Goal: Transaction & Acquisition: Purchase product/service

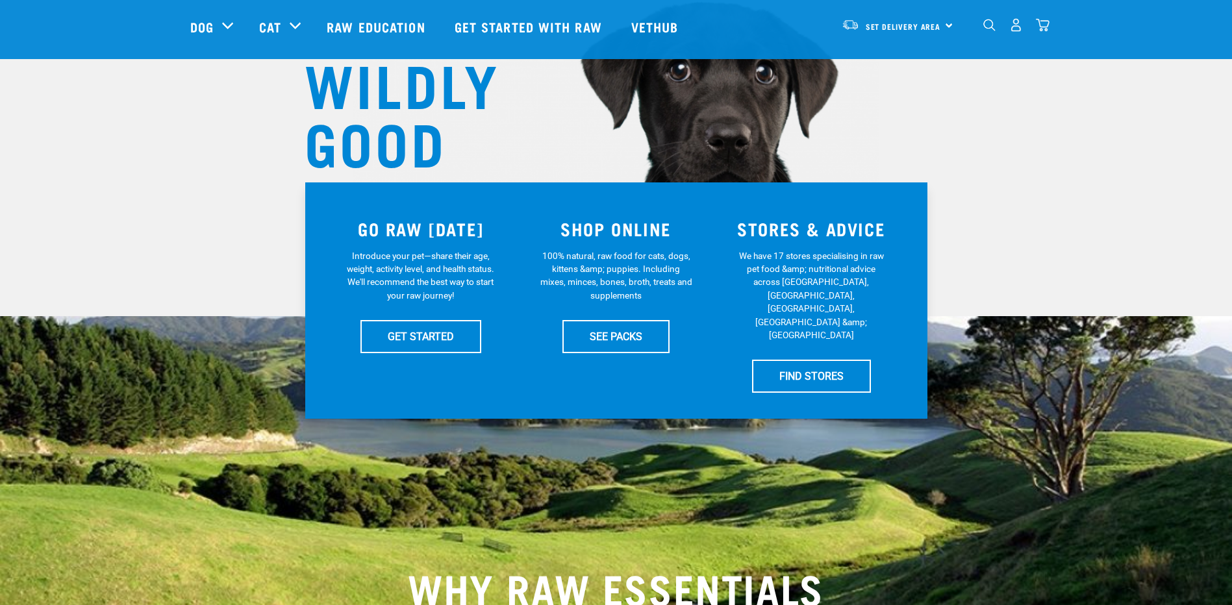
scroll to position [260, 0]
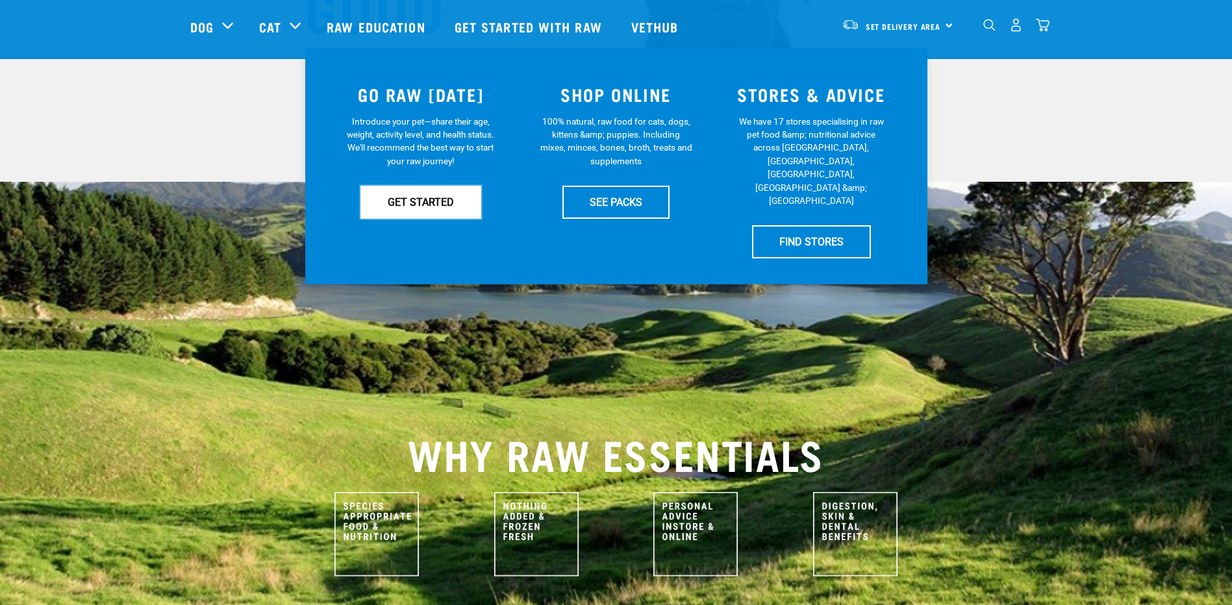
click at [438, 192] on link "GET STARTED" at bounding box center [421, 202] width 121 height 32
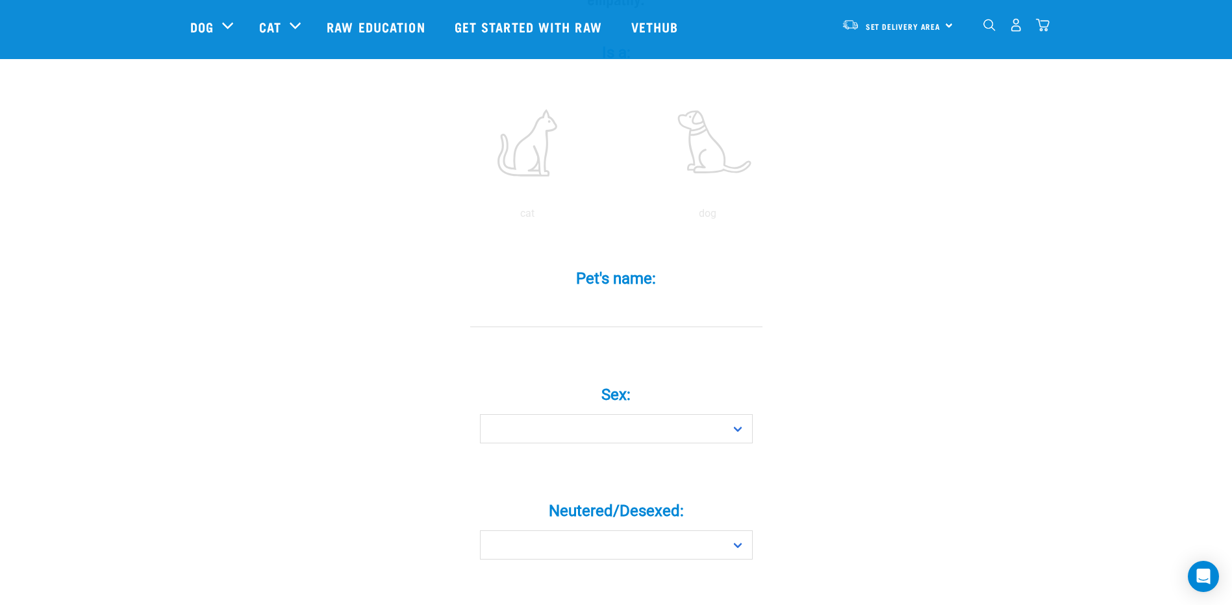
scroll to position [390, 0]
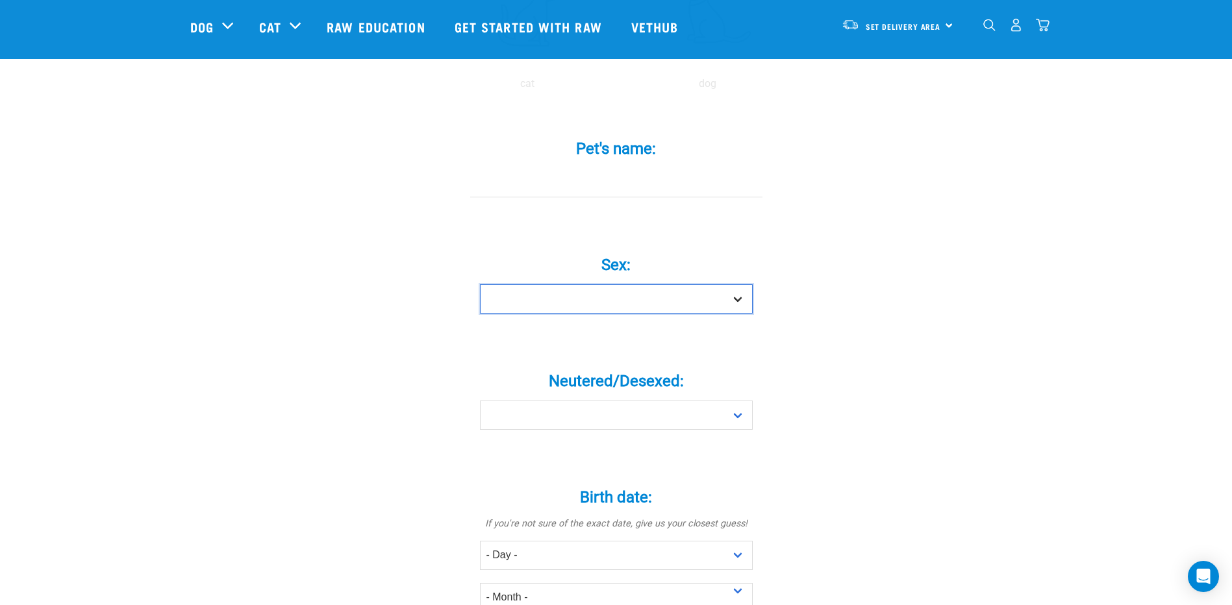
click at [583, 288] on select "Boy Girl" at bounding box center [616, 299] width 273 height 29
select select "girl"
click at [480, 285] on select "Boy Girl" at bounding box center [616, 299] width 273 height 29
click at [534, 401] on select "Yes No" at bounding box center [616, 415] width 273 height 29
select select "yes"
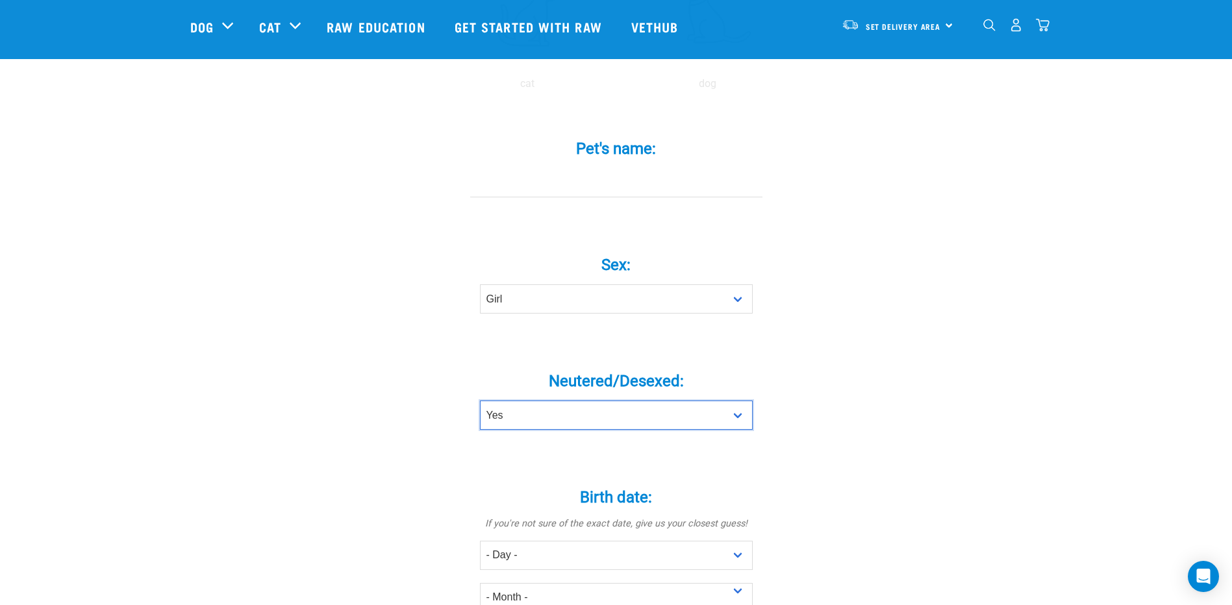
click at [480, 401] on select "Yes No" at bounding box center [616, 415] width 273 height 29
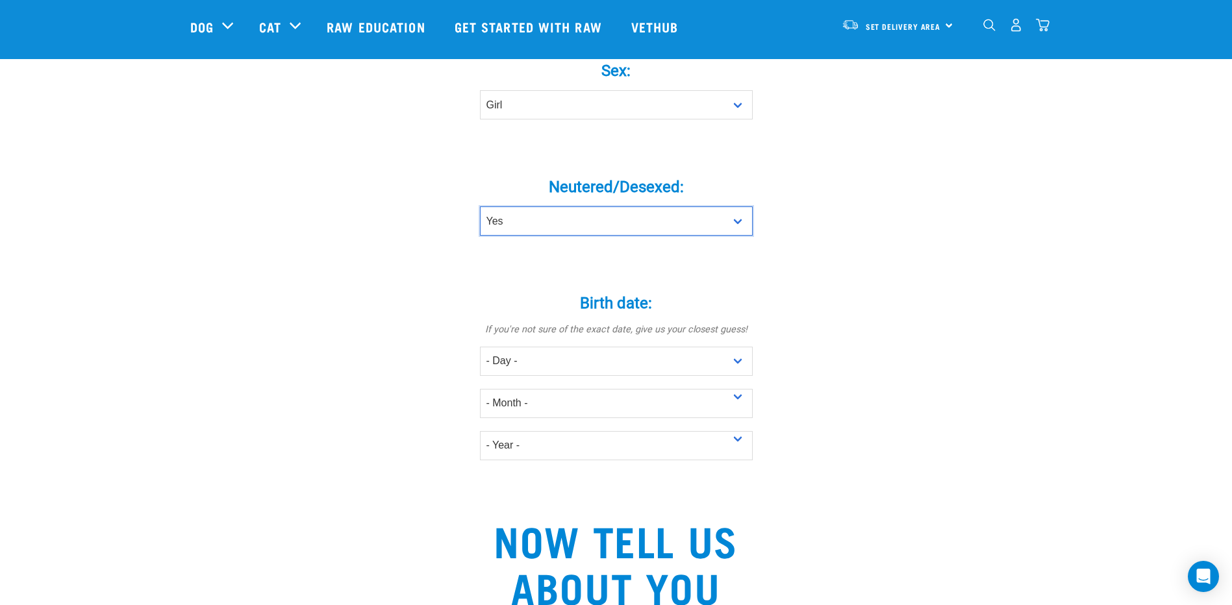
scroll to position [585, 0]
click at [548, 346] on select "- Day - 1 2 3 4 5 6 7 8 9 10 11 12 13 14 15 16 17 18 19 20 21 22 23 24 25 26 27" at bounding box center [616, 360] width 273 height 29
select select "15"
click at [480, 346] on select "- Day - 1 2 3 4 5 6 7 8 9 10 11 12 13 14 15 16 17 18 19 20 21 22 23 24 25 26 27" at bounding box center [616, 360] width 273 height 29
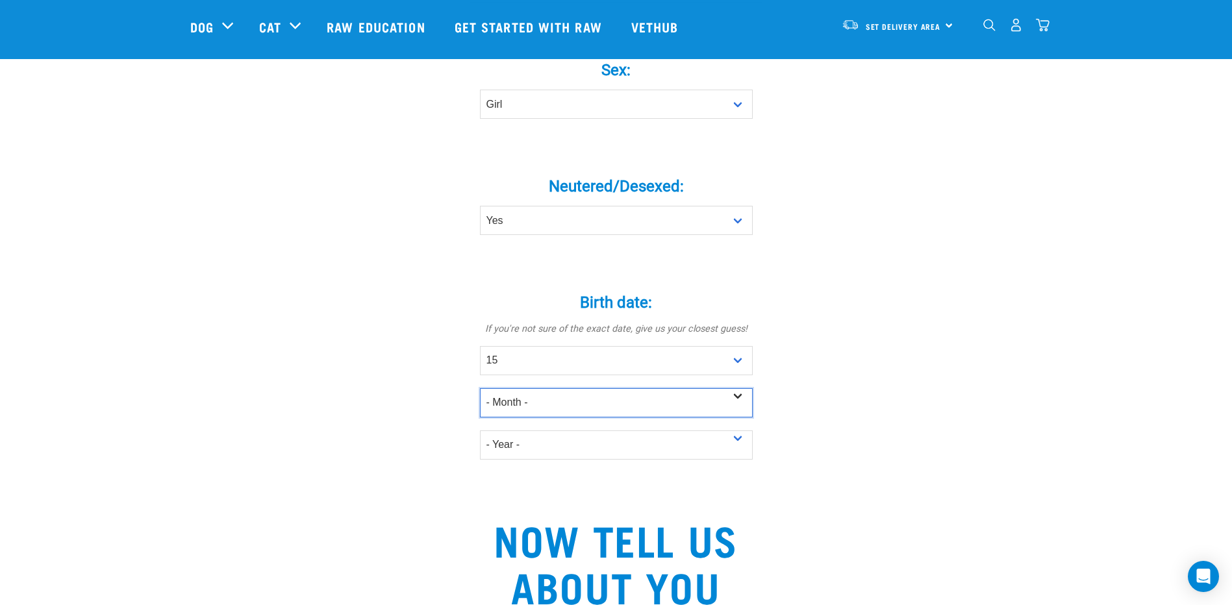
click at [533, 388] on select "- Month - January February March April May June July August September October N…" at bounding box center [616, 402] width 273 height 29
select select "October"
click at [480, 388] on select "- Month - January February March April May June July August September October N…" at bounding box center [616, 402] width 273 height 29
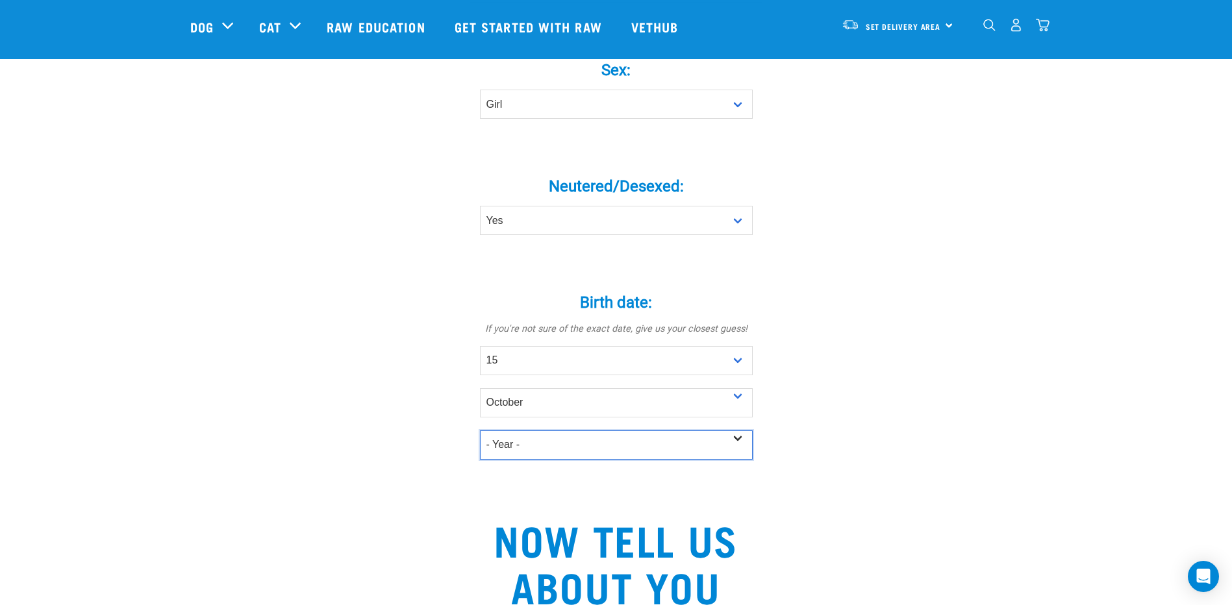
click at [526, 431] on select "- Year - 2025 2024 2023 2022 2021 2020 2019 2018 2017 2016 2015 2014 2013 2012" at bounding box center [616, 445] width 273 height 29
select select "2021"
click at [480, 431] on select "- Year - 2025 2024 2023 2022 2021 2020 2019 2018 2017 2016 2015 2014 2013 2012" at bounding box center [616, 445] width 273 height 29
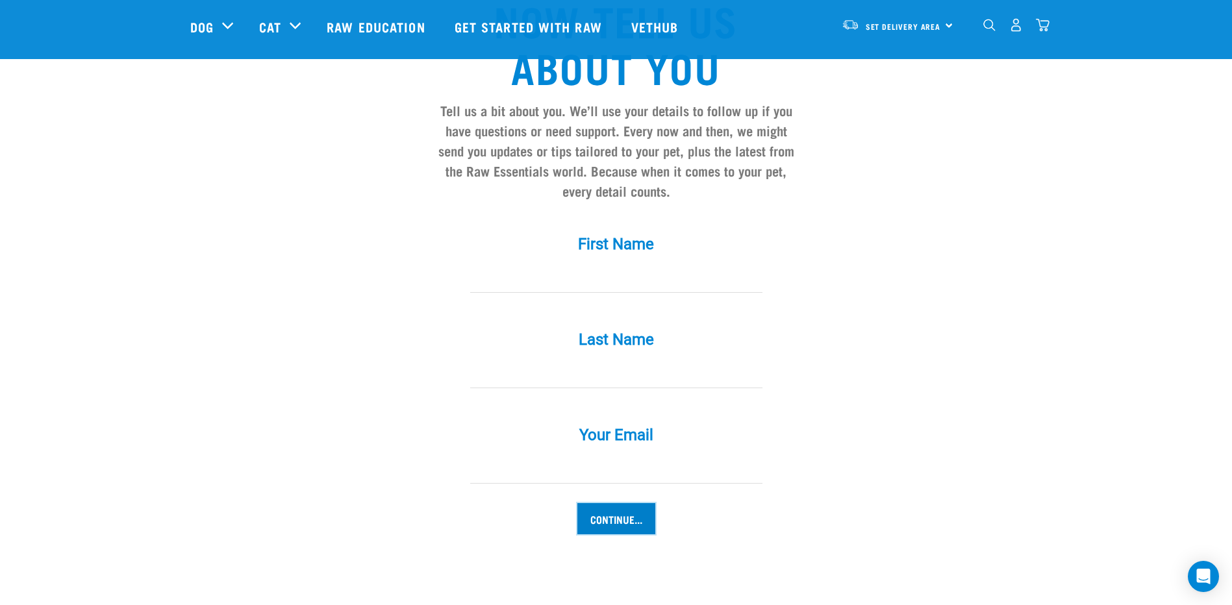
click at [589, 503] on input "Continue..." at bounding box center [616, 518] width 78 height 31
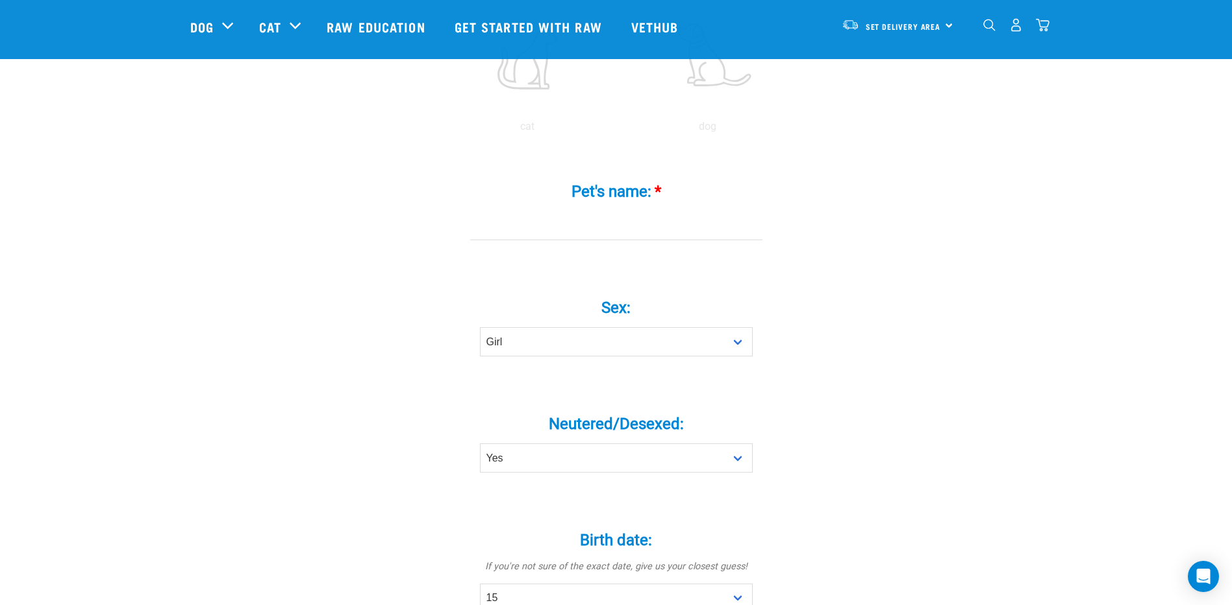
scroll to position [327, 0]
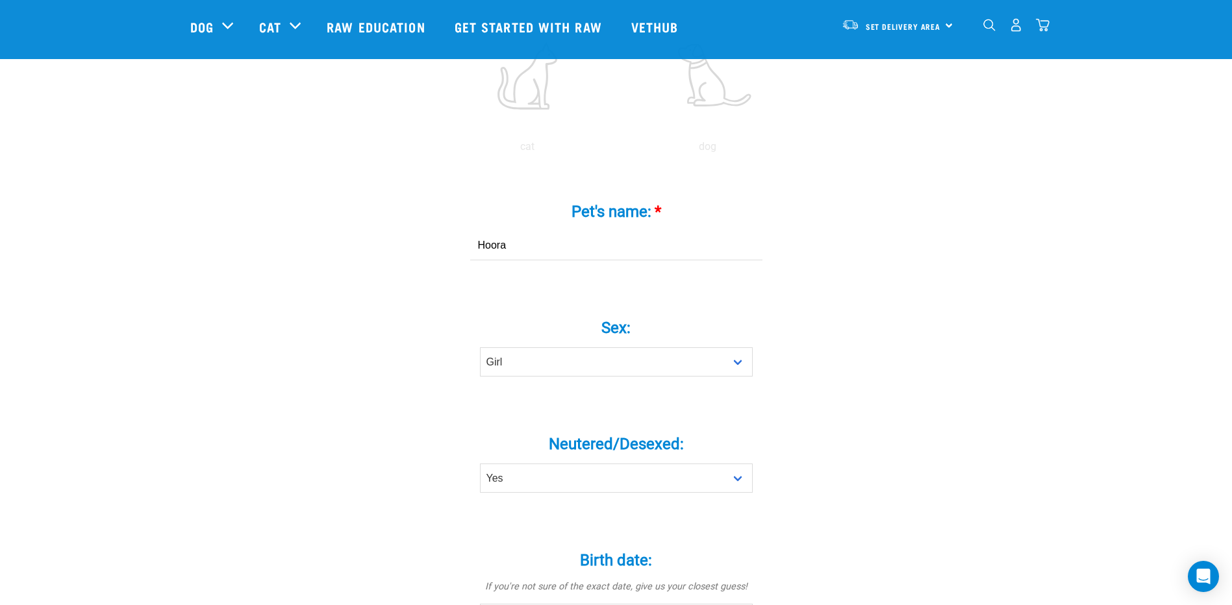
type input "Hooray"
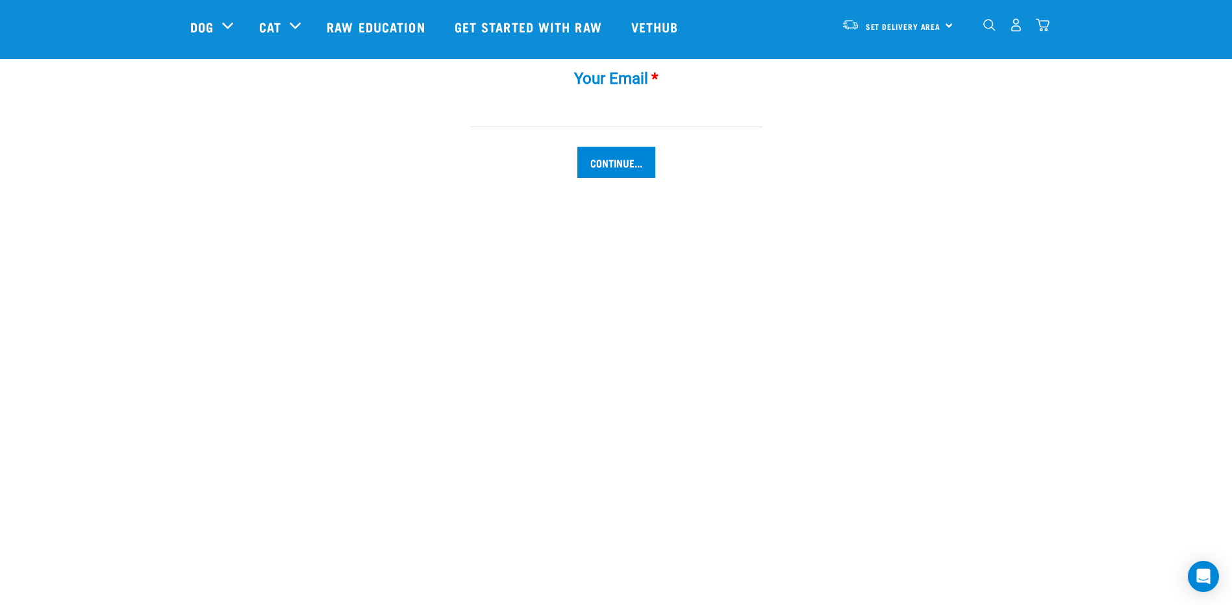
scroll to position [1689, 0]
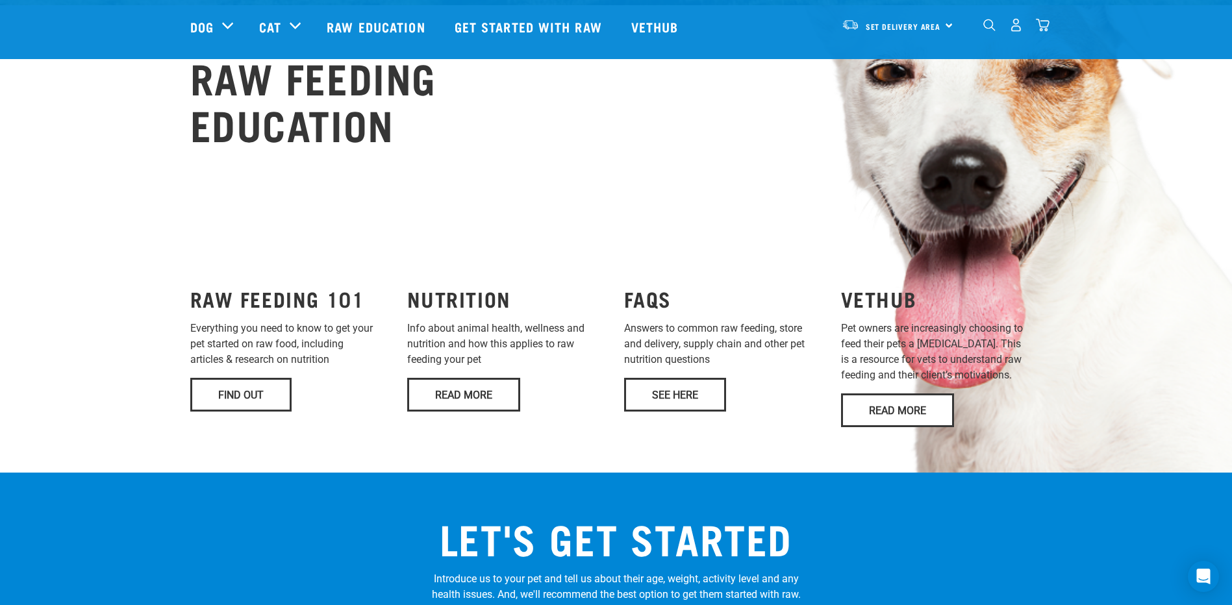
scroll to position [909, 0]
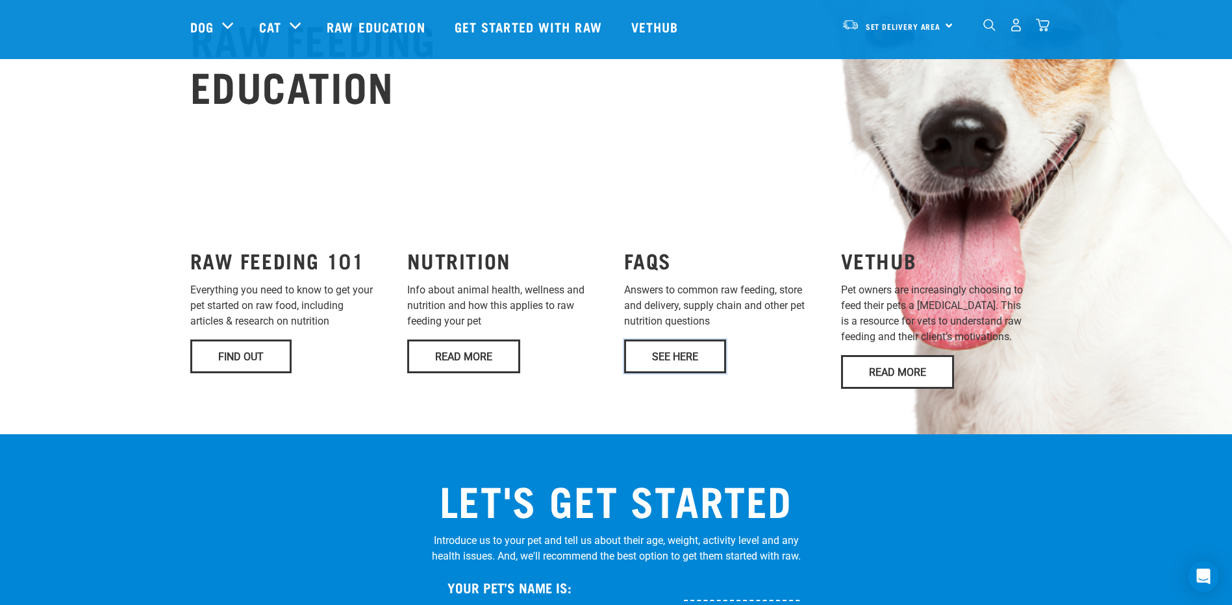
click at [668, 340] on link "See Here" at bounding box center [675, 357] width 102 height 34
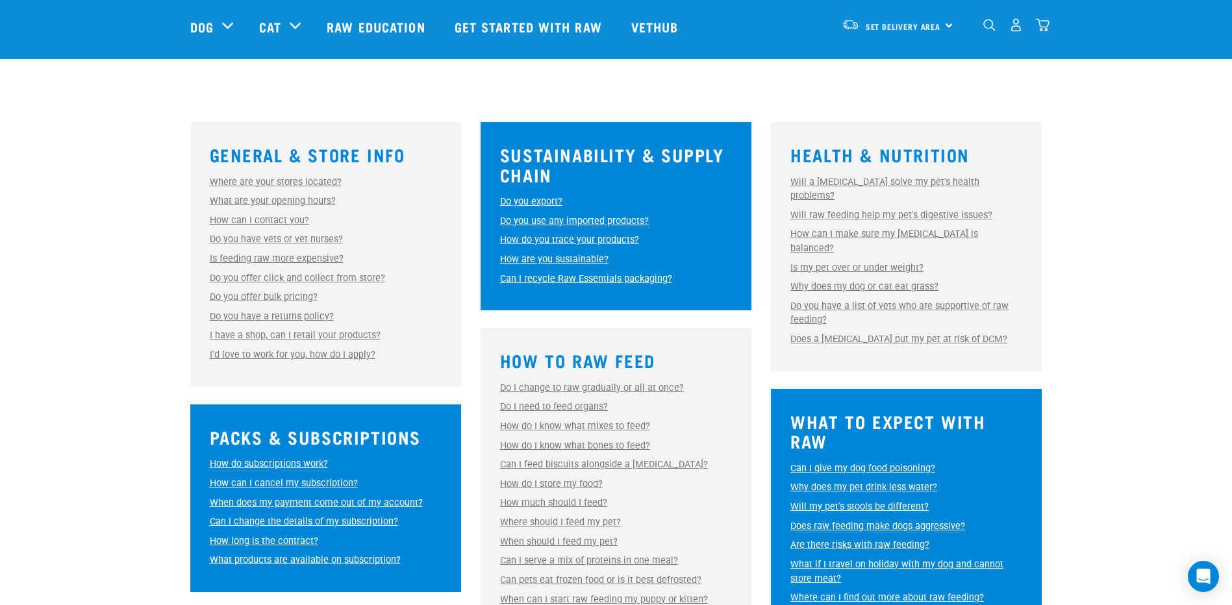
scroll to position [325, 0]
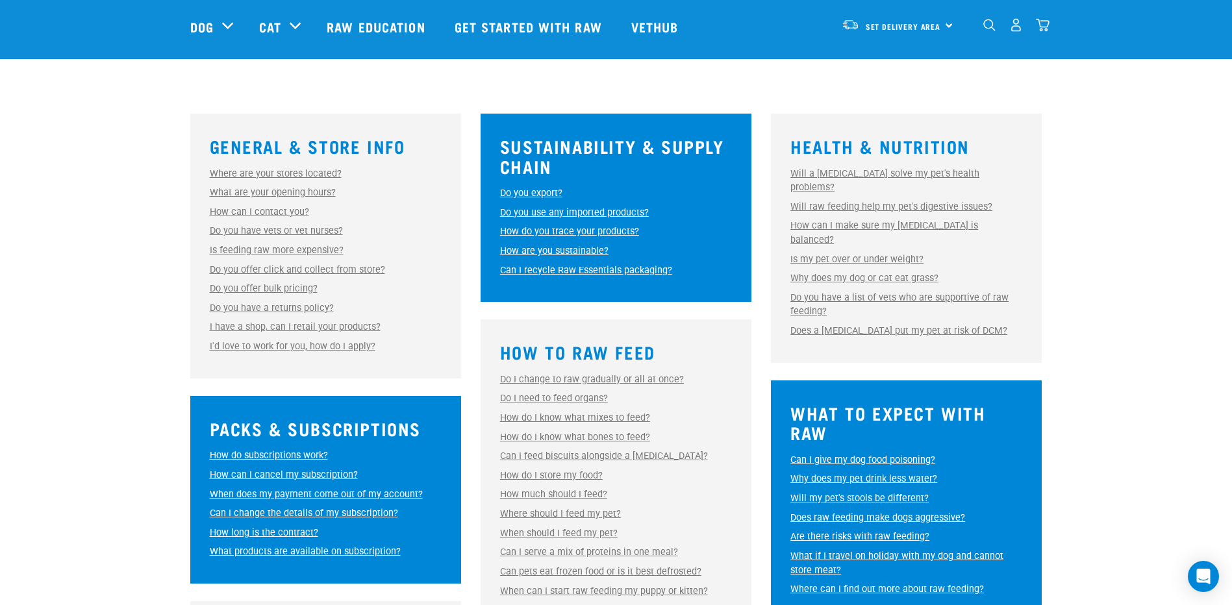
click at [312, 248] on link "Is feeding raw more expensive?" at bounding box center [277, 250] width 134 height 11
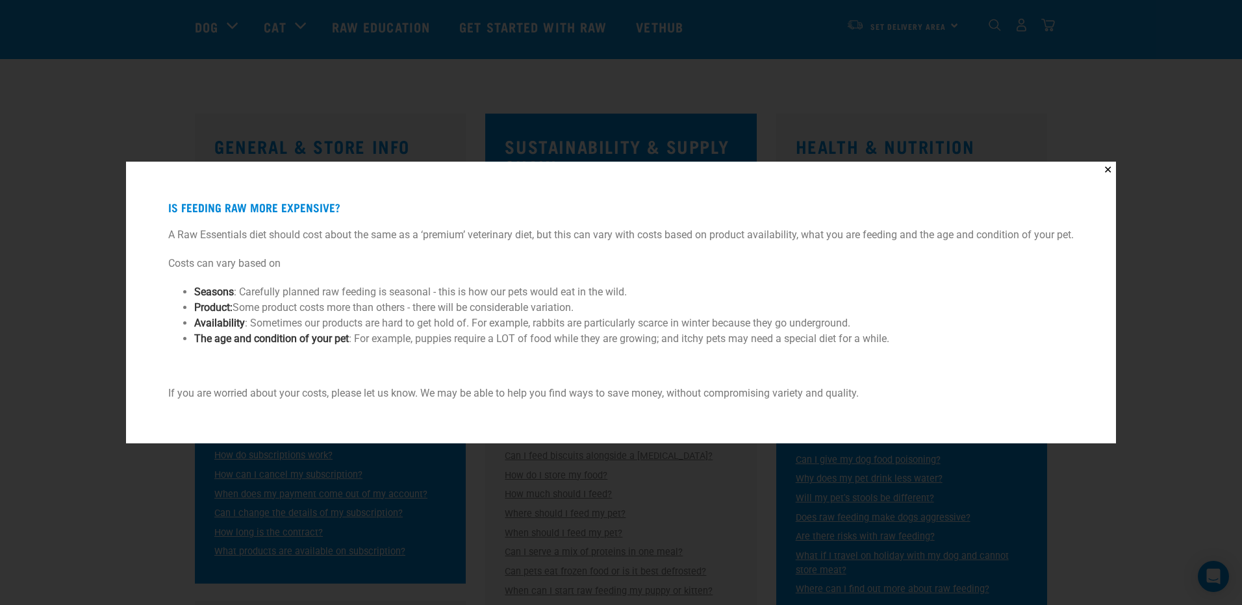
click at [350, 142] on div "✕ Is feeding raw more expensive? A Raw Essentials diet should cost about the sa…" at bounding box center [621, 302] width 1242 height 605
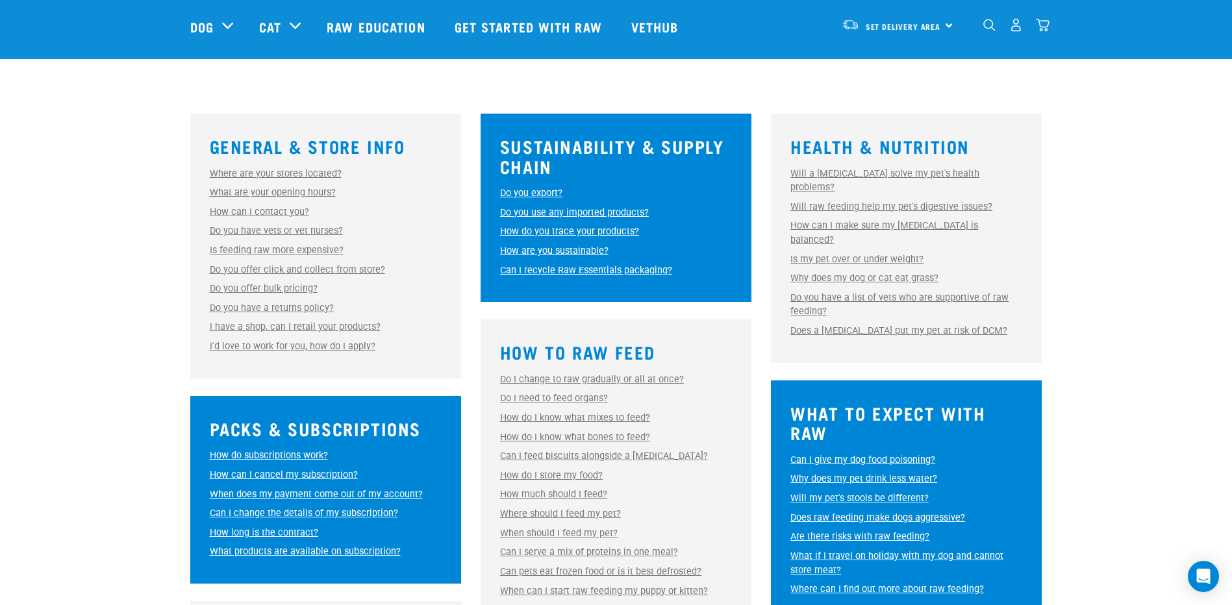
scroll to position [650, 0]
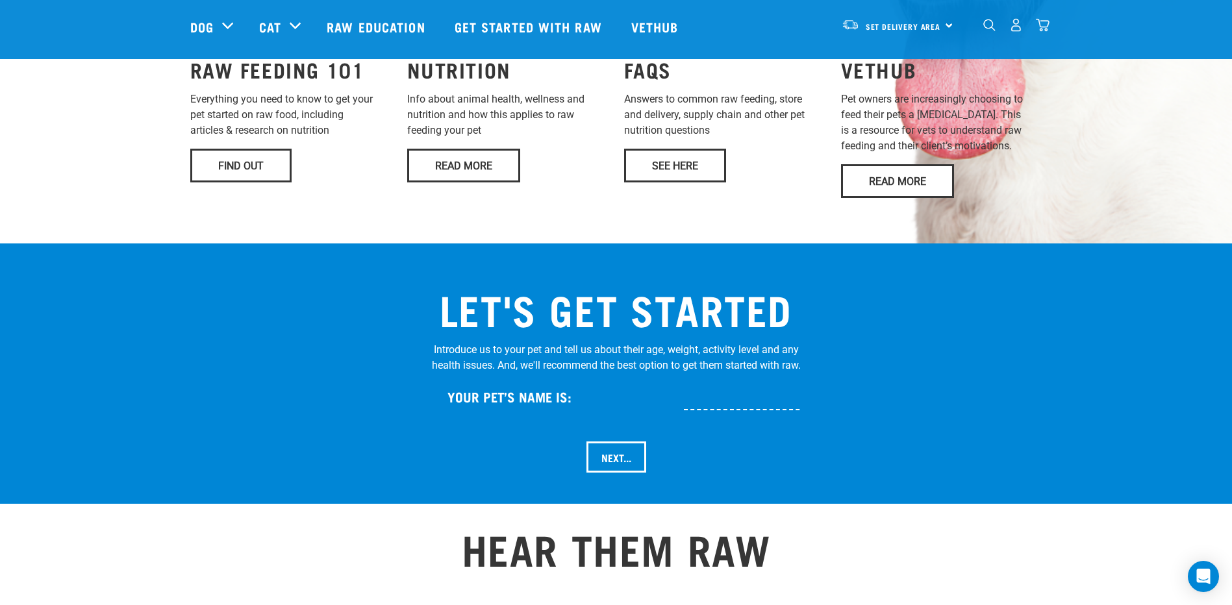
scroll to position [1267, 0]
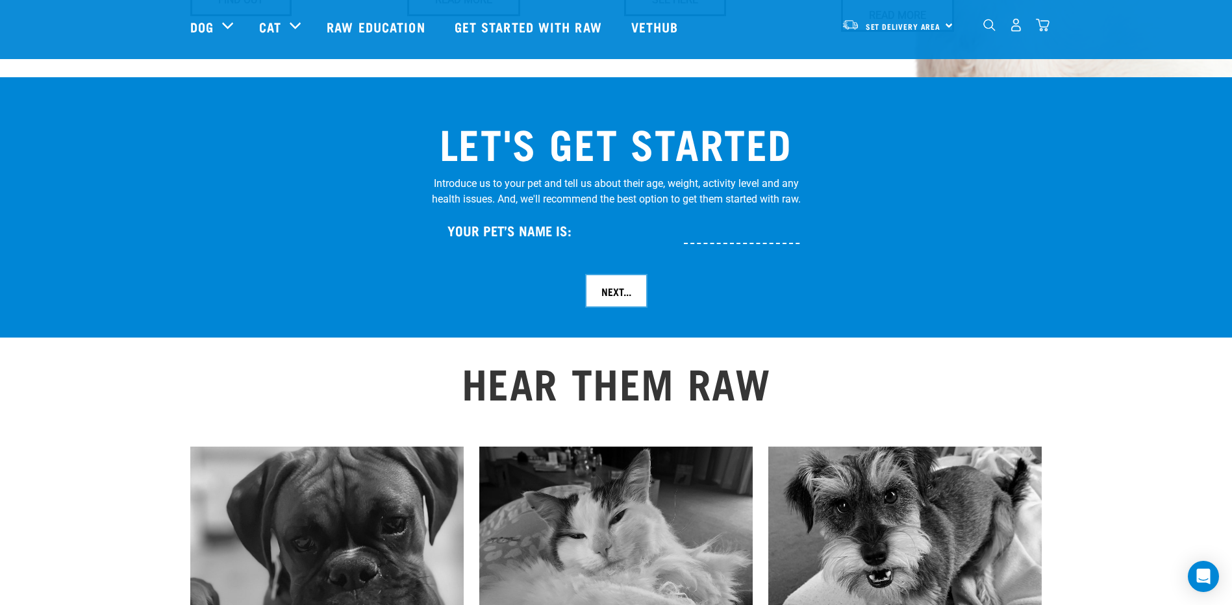
click at [624, 275] on input "Next..." at bounding box center [617, 290] width 60 height 31
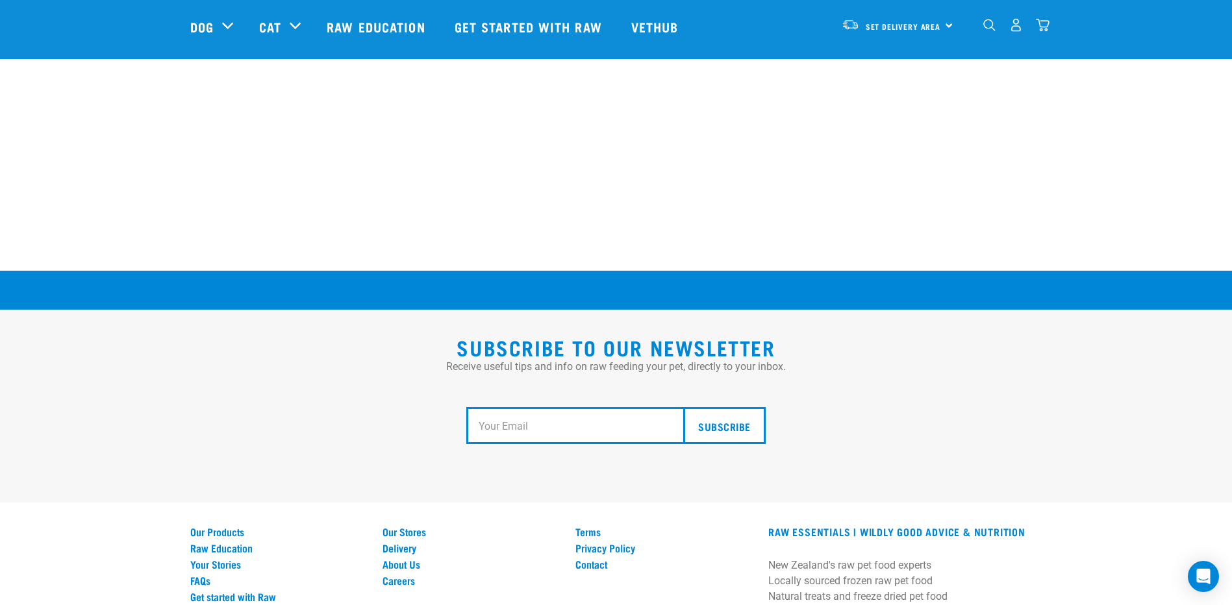
scroll to position [2383, 0]
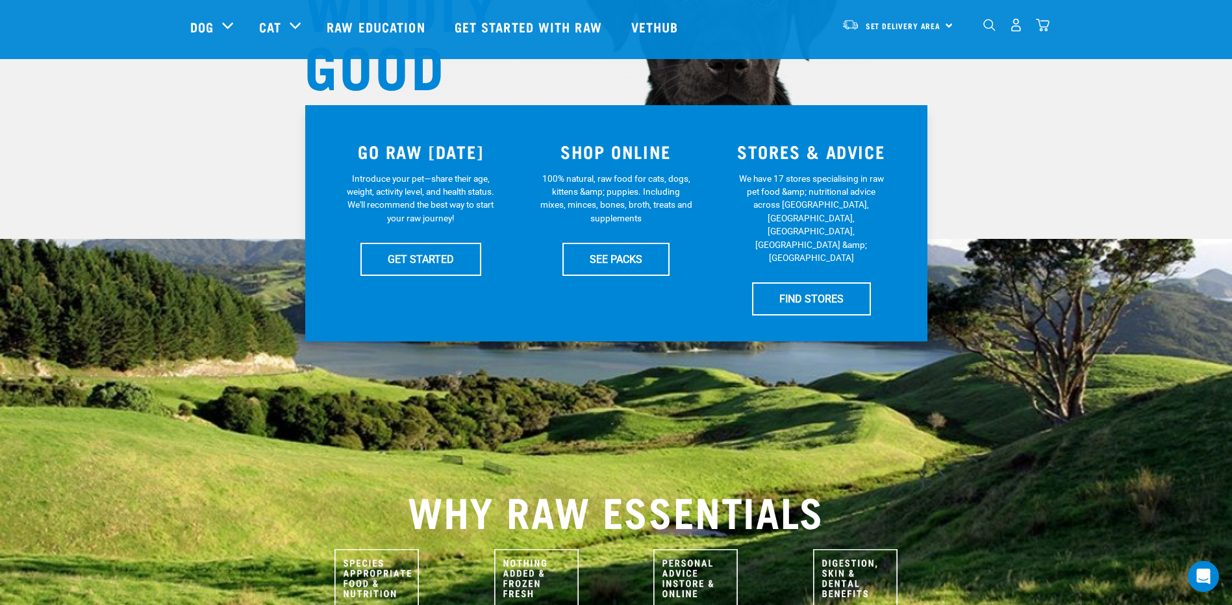
scroll to position [195, 0]
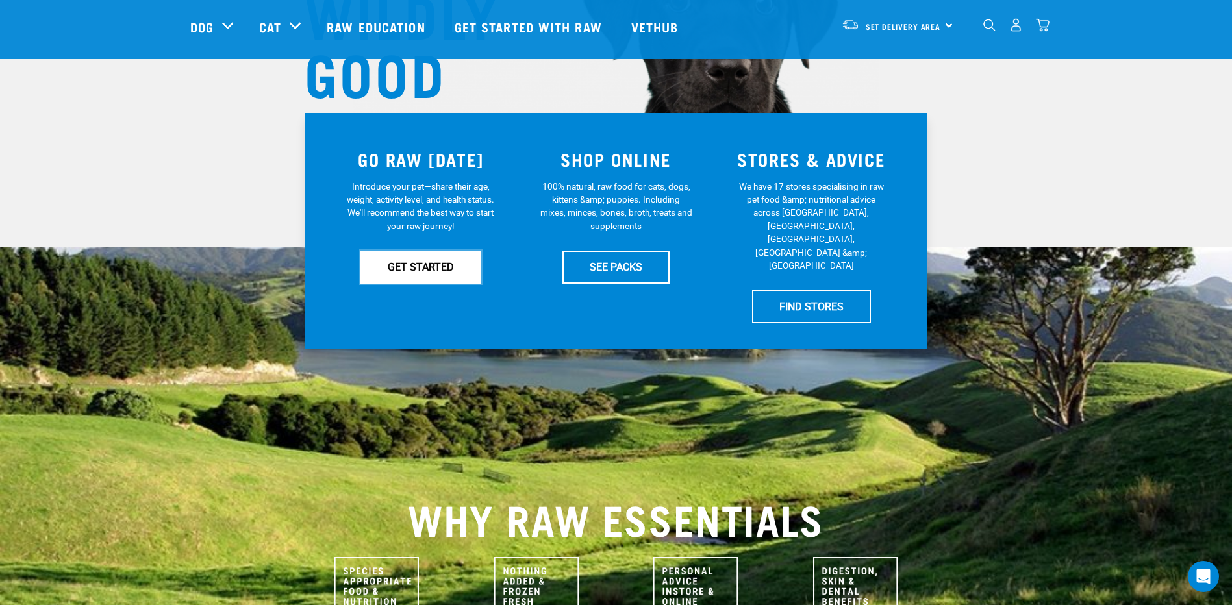
click at [458, 258] on link "GET STARTED" at bounding box center [421, 267] width 121 height 32
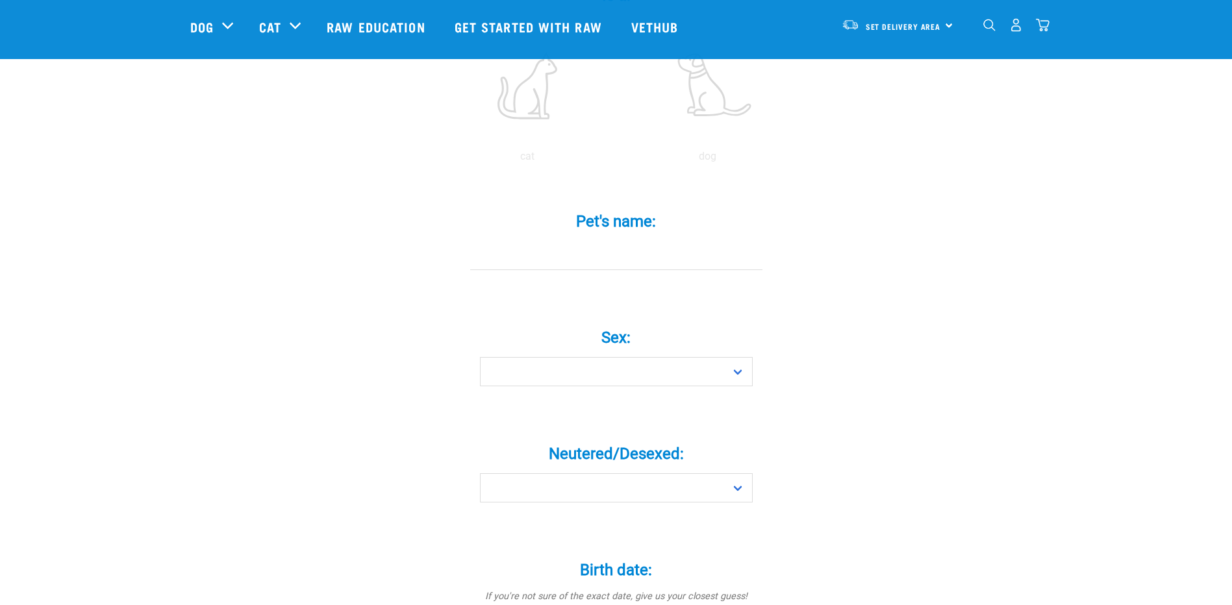
scroll to position [325, 0]
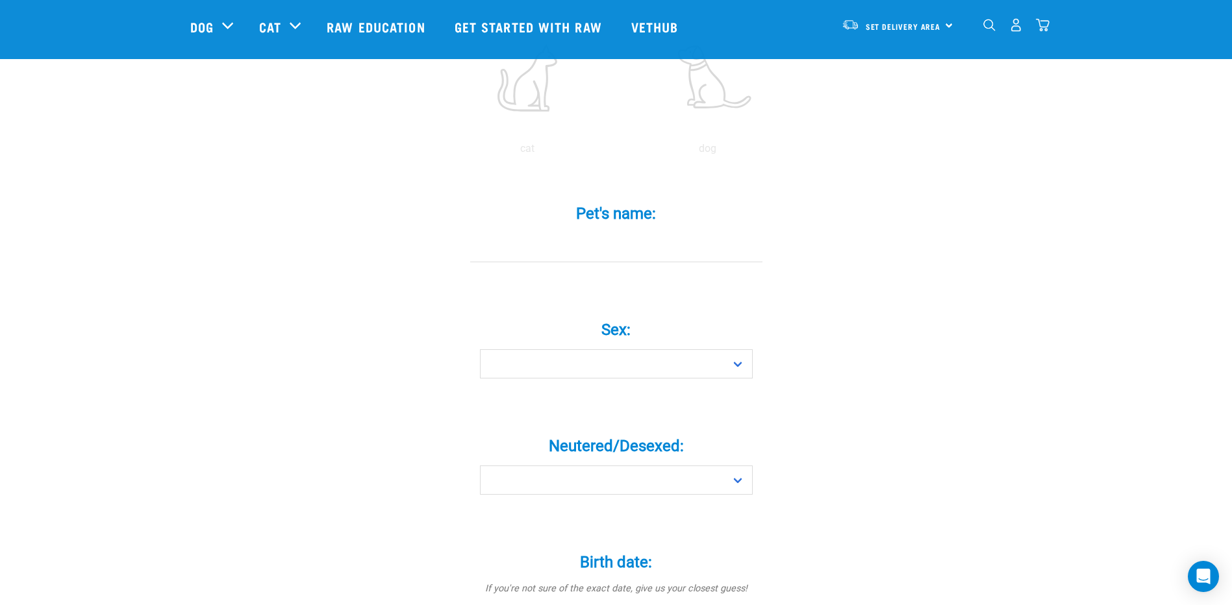
click at [585, 233] on input "Pet's name: *" at bounding box center [616, 247] width 292 height 29
type input "Hooray"
click at [607, 349] on select "Boy Girl" at bounding box center [616, 363] width 273 height 29
select select "girl"
click at [480, 349] on select "Boy Girl" at bounding box center [616, 363] width 273 height 29
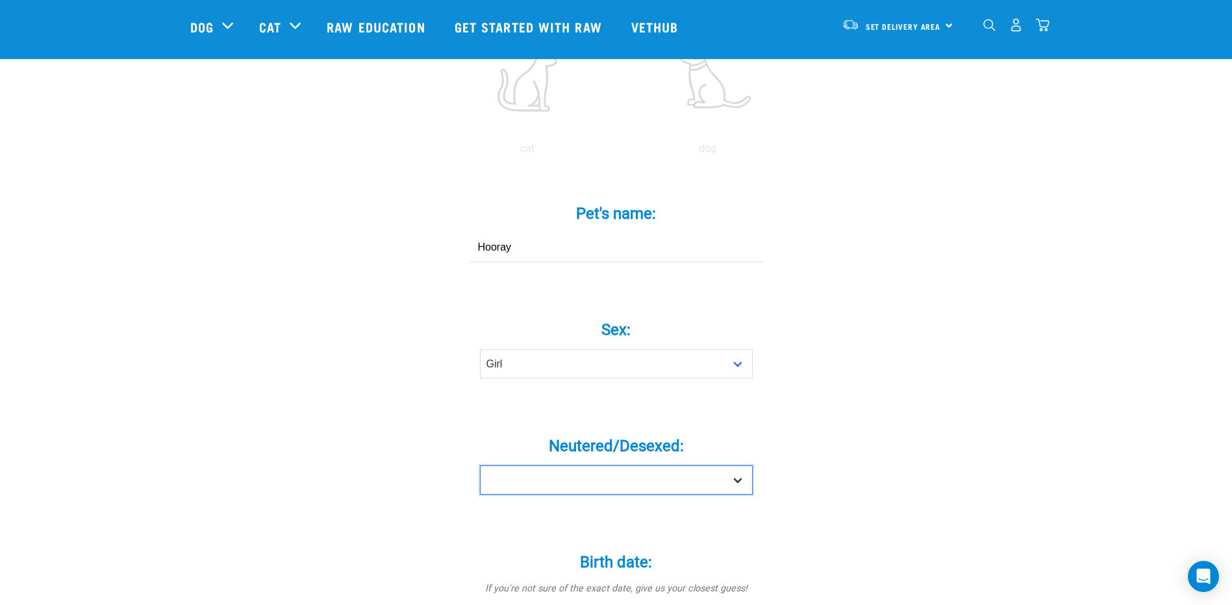
click at [568, 466] on select "Yes No" at bounding box center [616, 480] width 273 height 29
select select "yes"
click at [480, 466] on select "Yes No" at bounding box center [616, 480] width 273 height 29
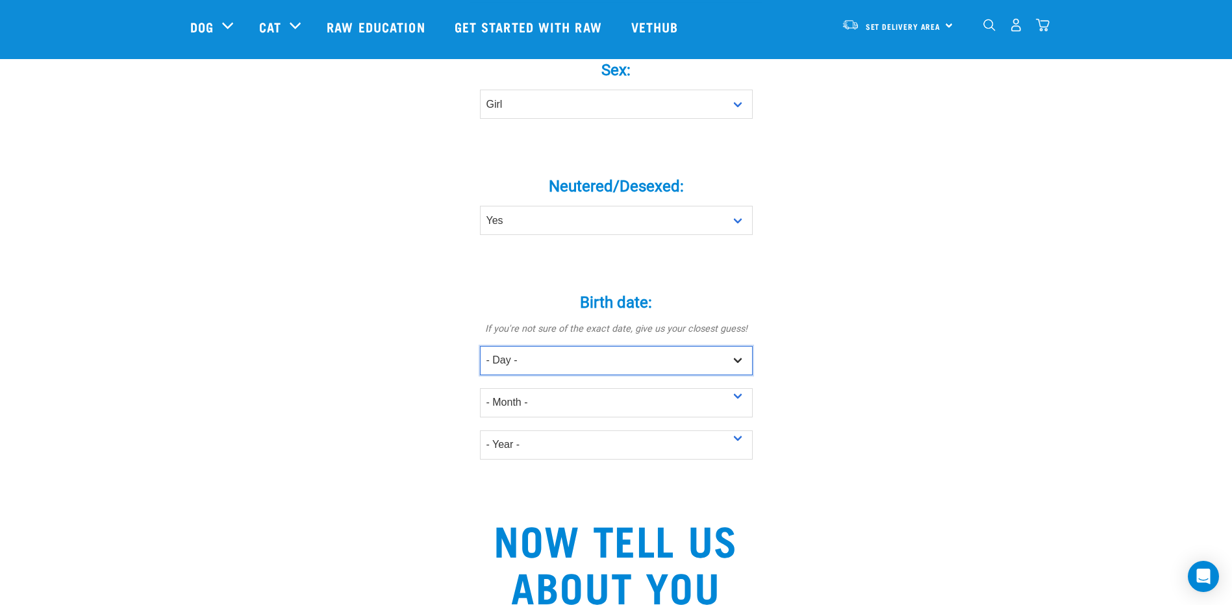
click at [563, 346] on select "- Day - 1 2 3 4 5 6 7 8 9 10 11 12 13 14 15 16 17 18 19 20 21 22 23 24 25 26 27" at bounding box center [616, 360] width 273 height 29
select select "15"
click at [480, 346] on select "- Day - 1 2 3 4 5 6 7 8 9 10 11 12 13 14 15 16 17 18 19 20 21 22 23 24 25 26 27" at bounding box center [616, 360] width 273 height 29
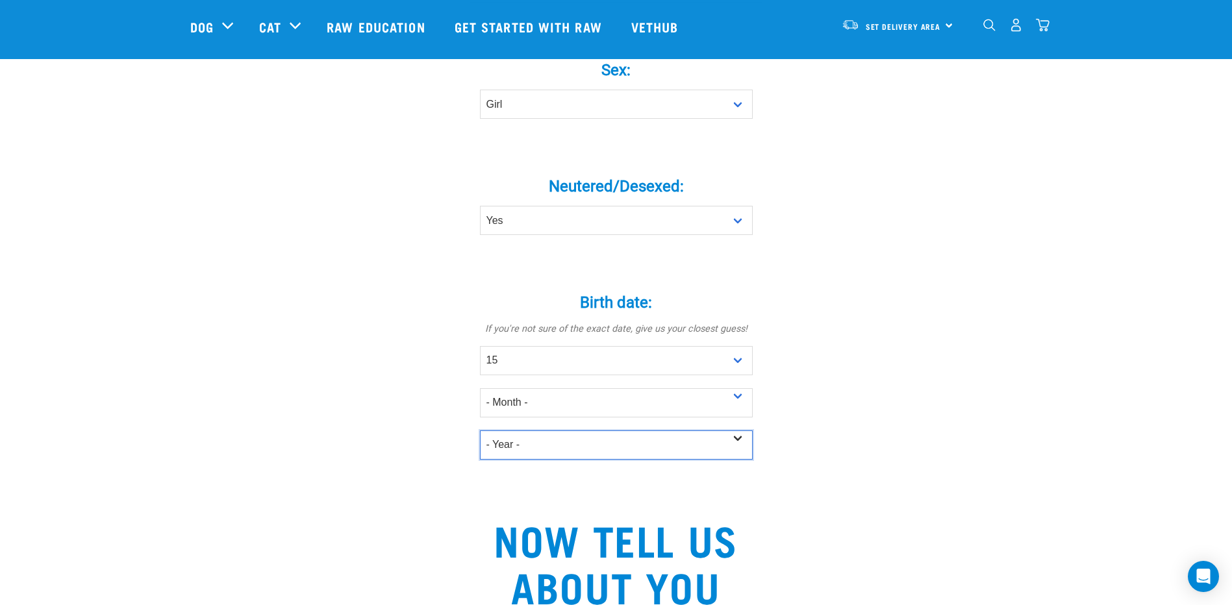
click at [551, 431] on select "- Year - 2025 2024 2023 2022 2021 2020 2019 2018 2017 2016 2015 2014 2013 2012" at bounding box center [616, 445] width 273 height 29
select select "2021"
click at [480, 431] on select "- Year - 2025 2024 2023 2022 2021 2020 2019 2018 2017 2016 2015 2014 2013 2012" at bounding box center [616, 445] width 273 height 29
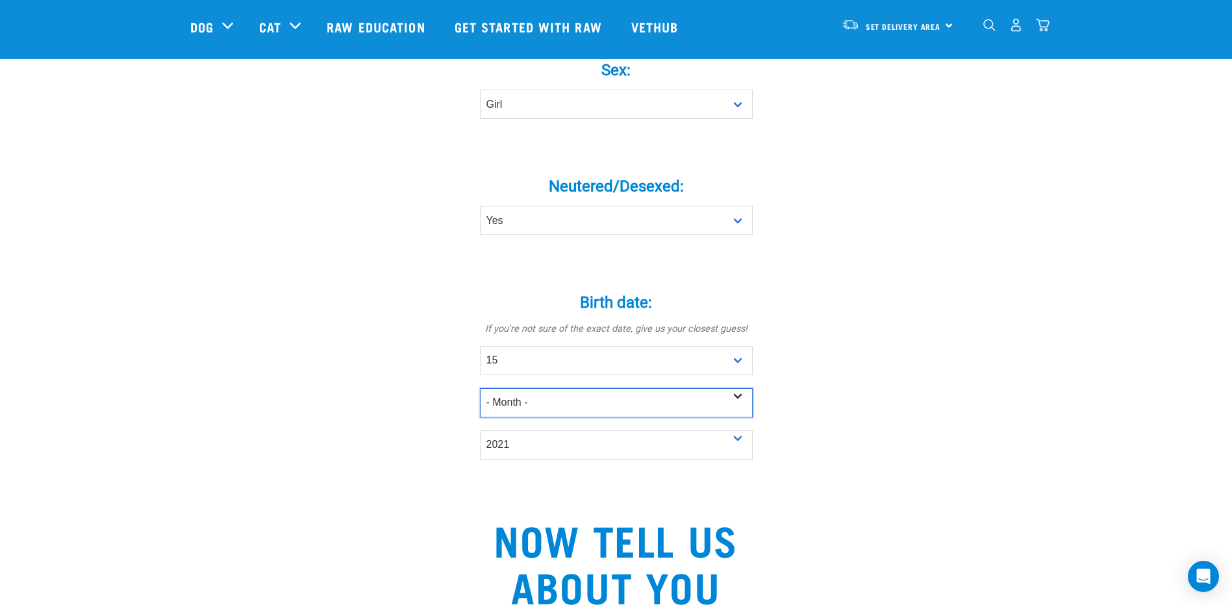
click at [555, 388] on select "- Month - January February March April May June July August September October N…" at bounding box center [616, 402] width 273 height 29
select select "October"
click at [480, 388] on select "- Month - January February March April May June July August September October N…" at bounding box center [616, 402] width 273 height 29
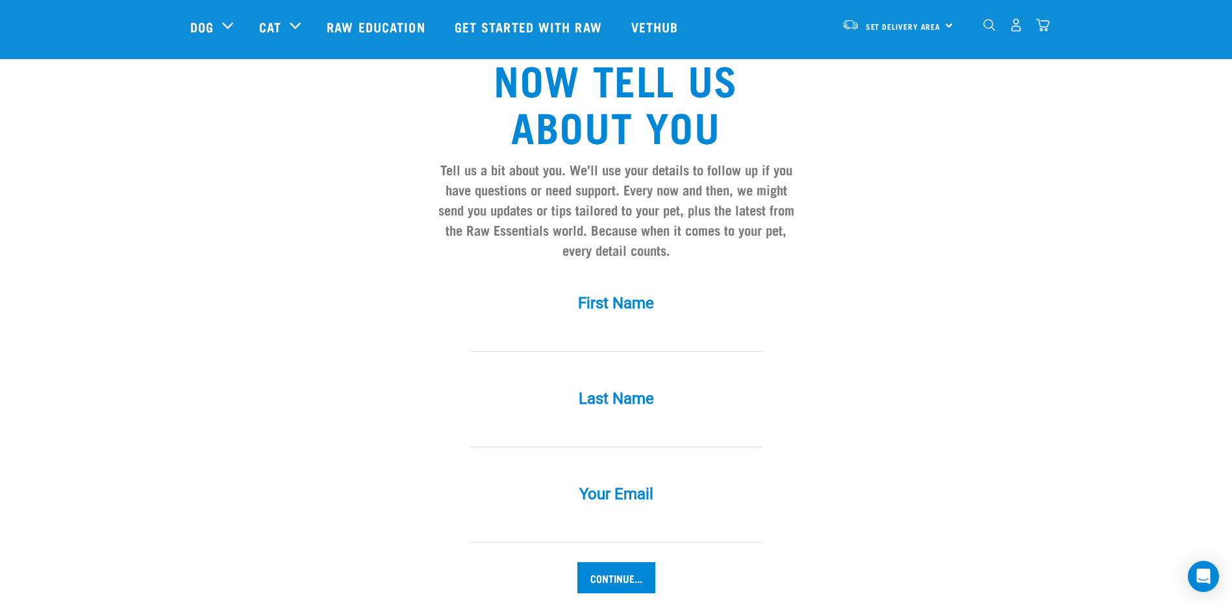
scroll to position [1169, 0]
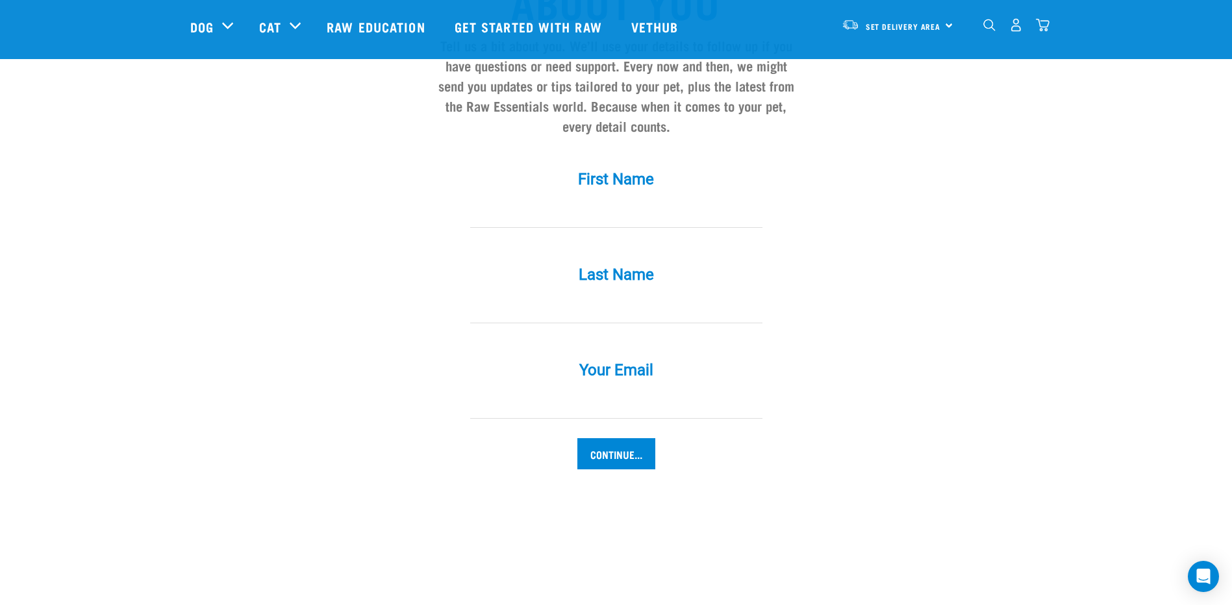
click at [590, 199] on input "First Name *" at bounding box center [616, 213] width 292 height 29
type input "Huimei"
click at [579, 294] on input "Last Name *" at bounding box center [616, 308] width 292 height 29
type input "Lee"
click at [552, 391] on input "Your Email *" at bounding box center [616, 404] width 292 height 29
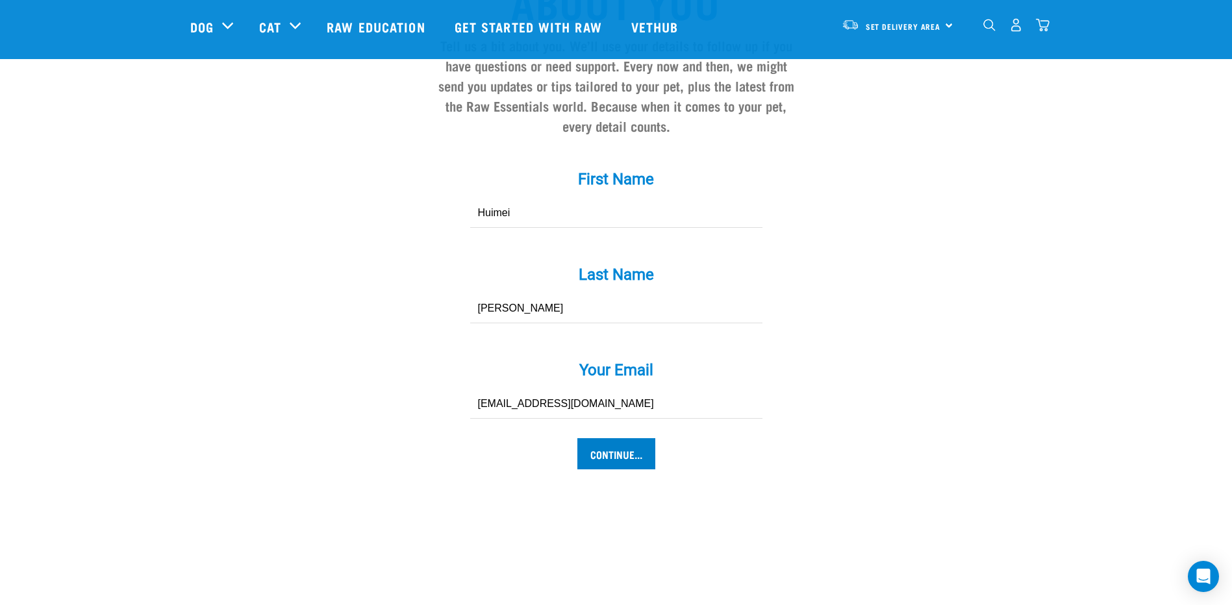
type input "huimeilee90@gmail.com"
click at [597, 438] on input "Continue..." at bounding box center [616, 453] width 78 height 31
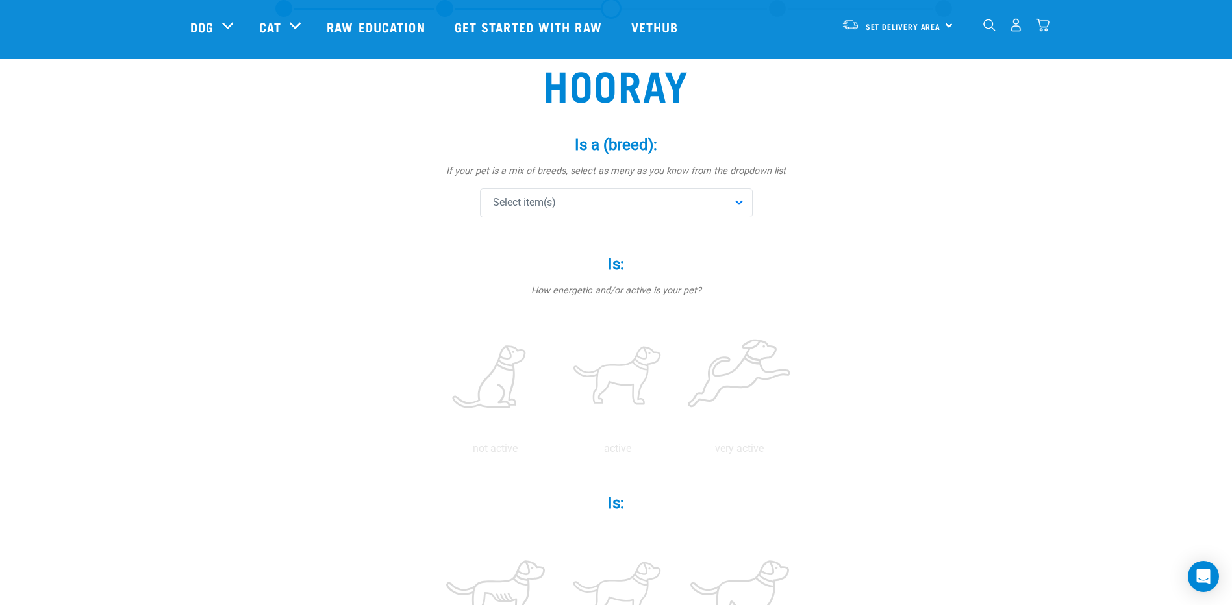
scroll to position [65, 0]
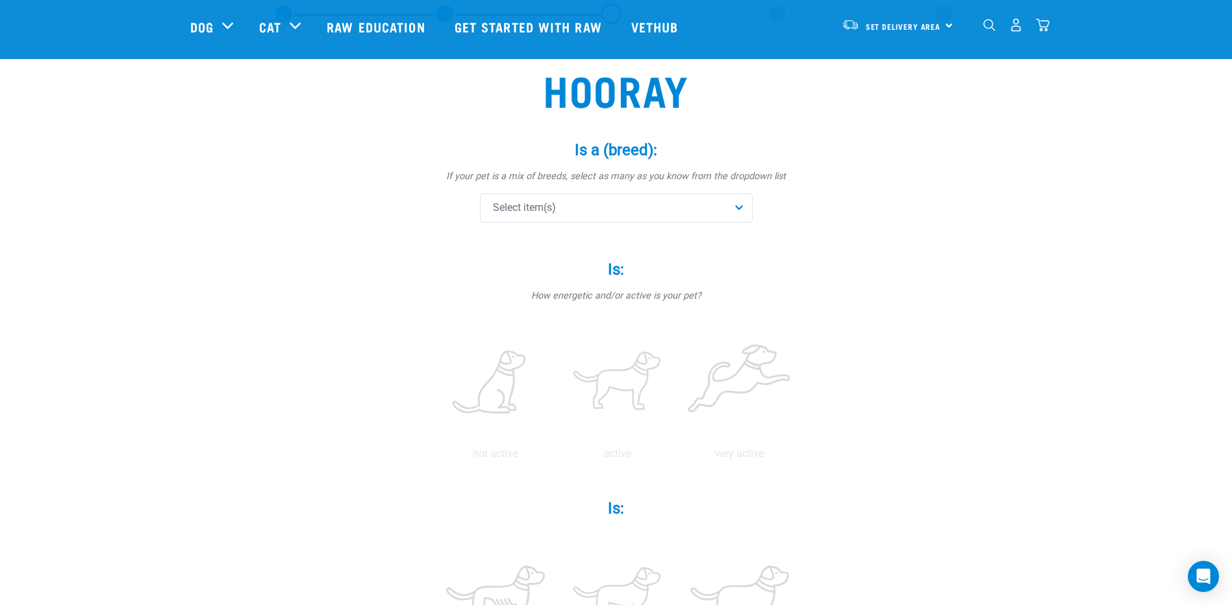
click at [579, 227] on div "Is a (breed): * If your pet is a mix of breeds, select as many as you know from…" at bounding box center [617, 183] width 390 height 120
click at [581, 217] on div "Select item(s)" at bounding box center [616, 208] width 273 height 29
click at [580, 244] on input "text" at bounding box center [616, 243] width 266 height 29
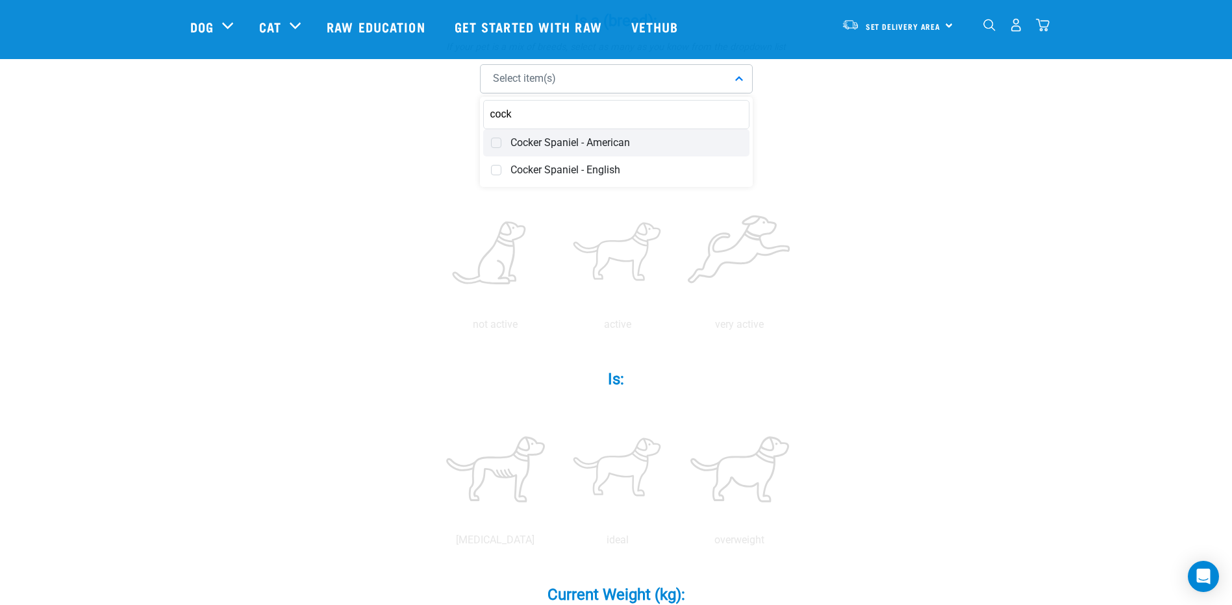
scroll to position [195, 0]
type input "cock"
click at [621, 179] on div "Cocker Spaniel - English" at bounding box center [616, 169] width 266 height 27
click at [414, 207] on div "Hooray Is a (breed): * If your pet is a mix of breeds, select as many as you kn…" at bounding box center [616, 510] width 852 height 1200
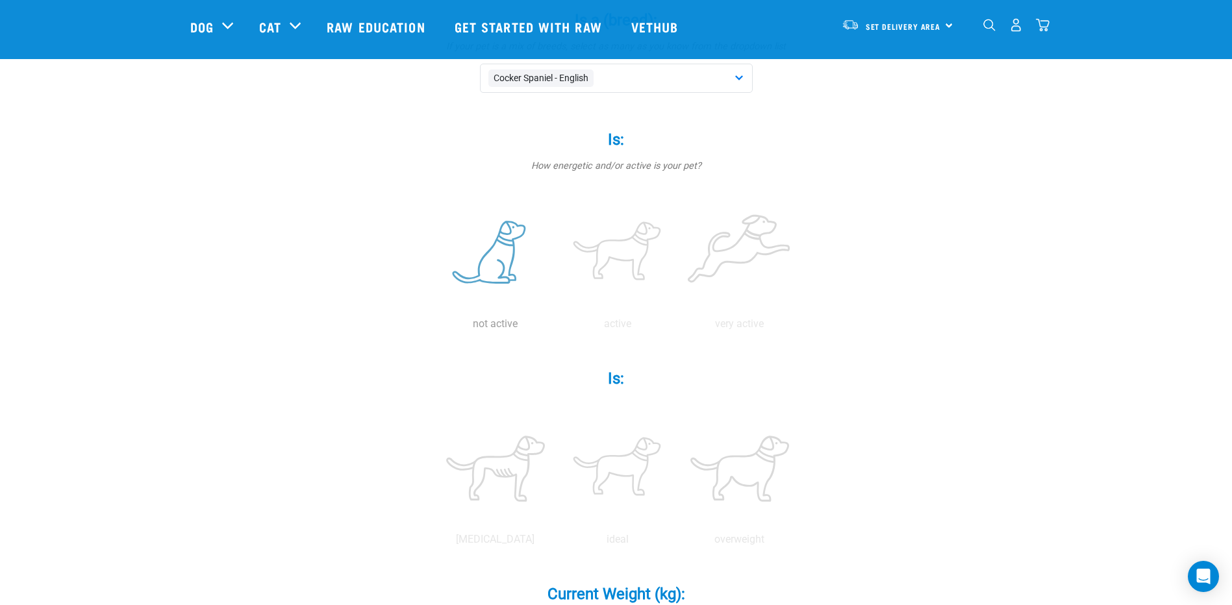
click at [506, 261] on label at bounding box center [495, 253] width 117 height 110
click at [435, 327] on input "radio" at bounding box center [435, 327] width 0 height 0
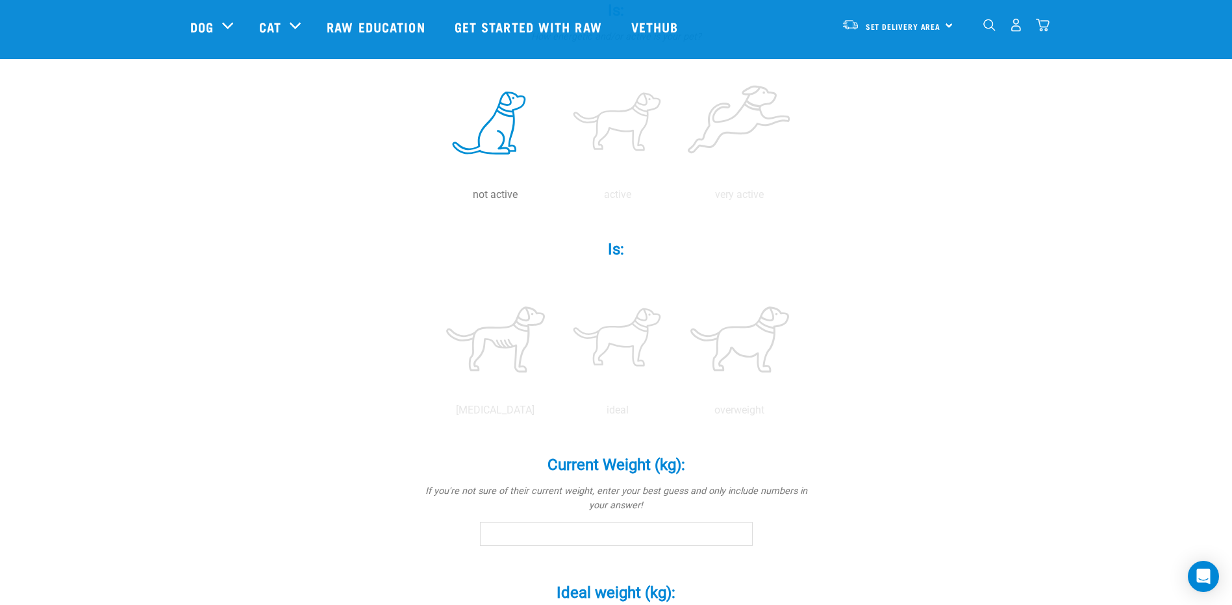
scroll to position [455, 0]
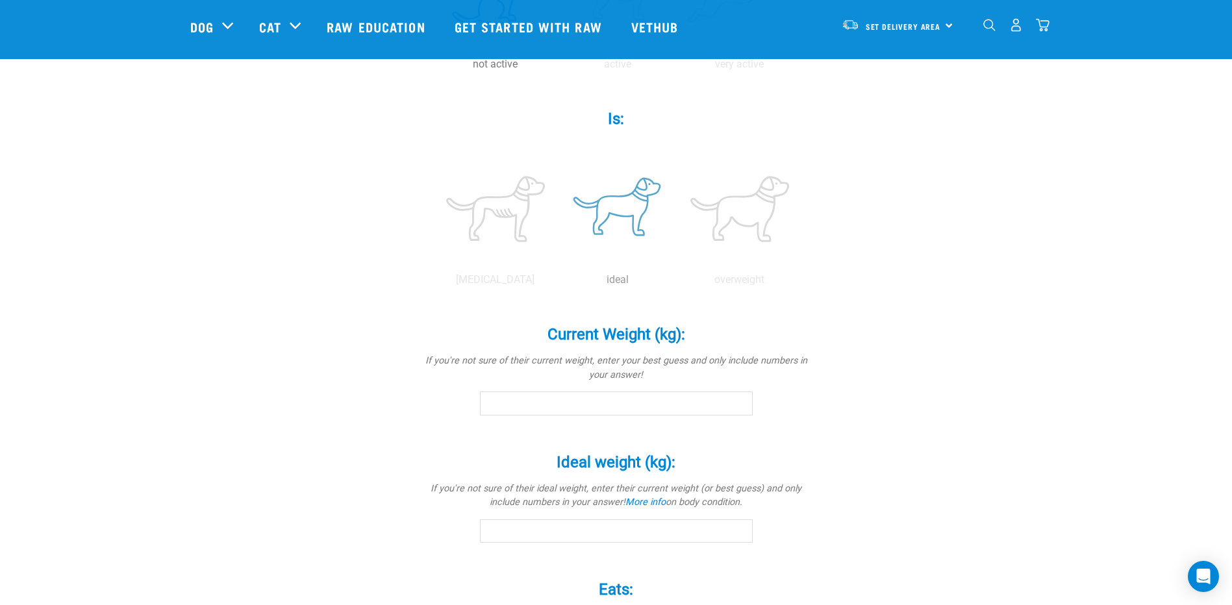
click at [595, 220] on label at bounding box center [617, 209] width 117 height 110
click at [557, 283] on input "radio" at bounding box center [557, 283] width 0 height 0
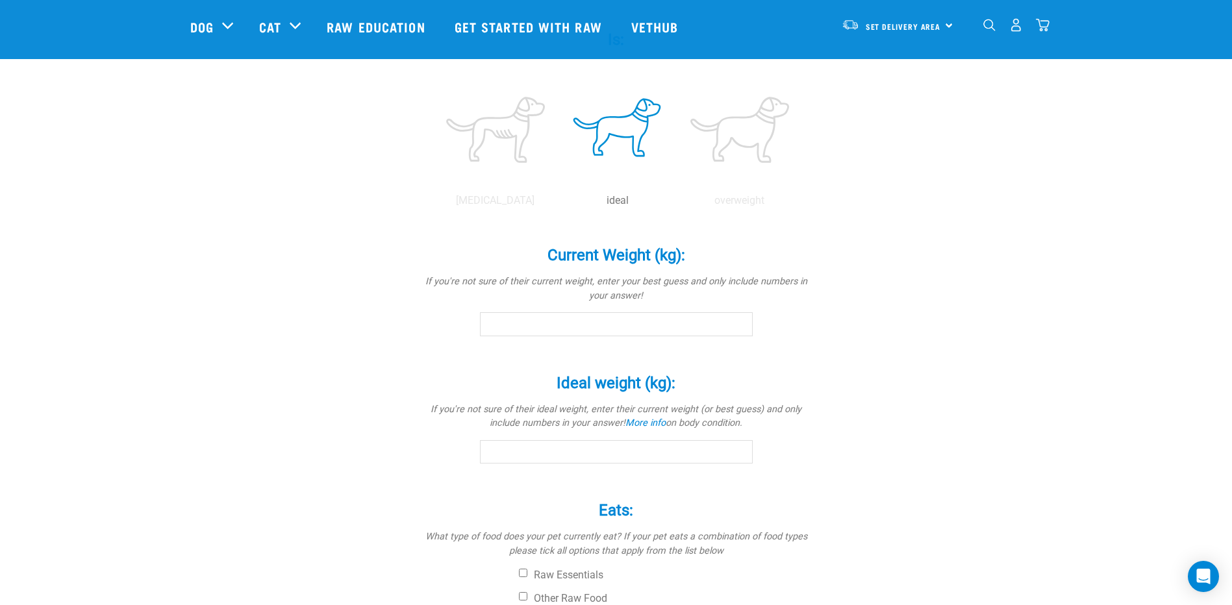
scroll to position [650, 0]
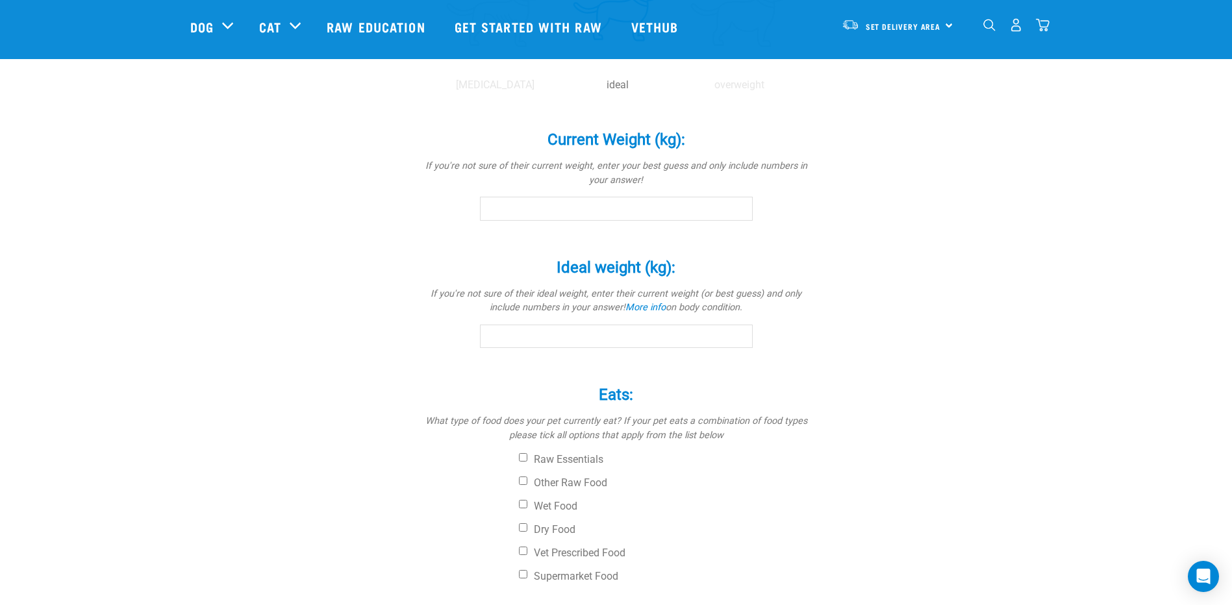
click at [584, 212] on input "Current Weight (kg): *" at bounding box center [616, 208] width 273 height 23
type input "11.2"
click at [549, 335] on input "Ideal weight (kg): *" at bounding box center [616, 336] width 273 height 23
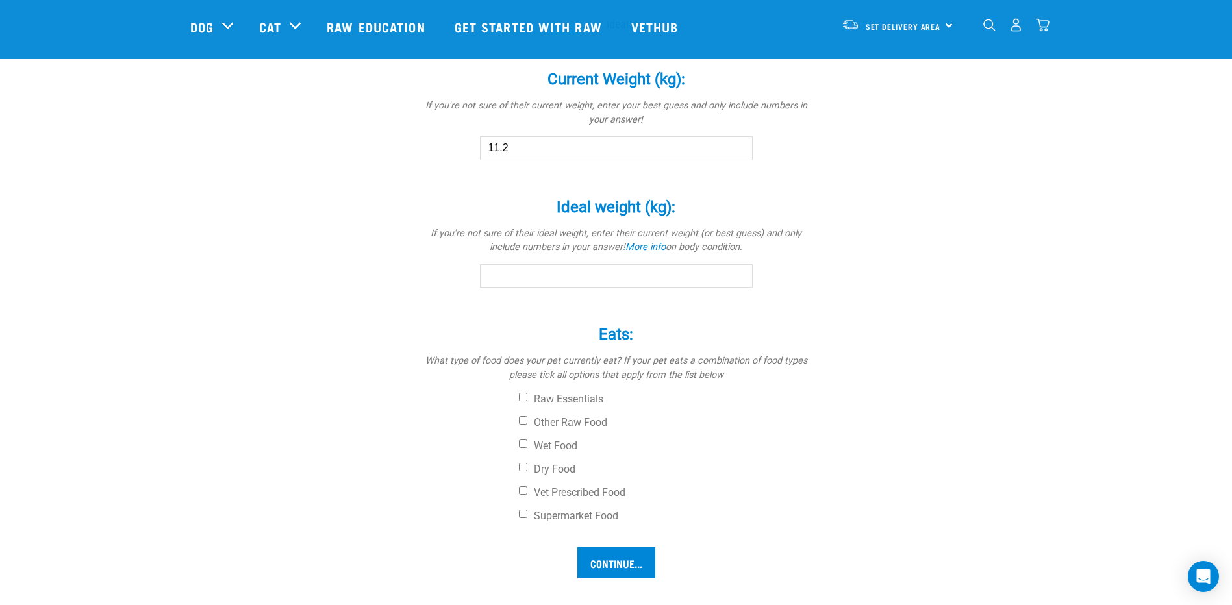
scroll to position [779, 0]
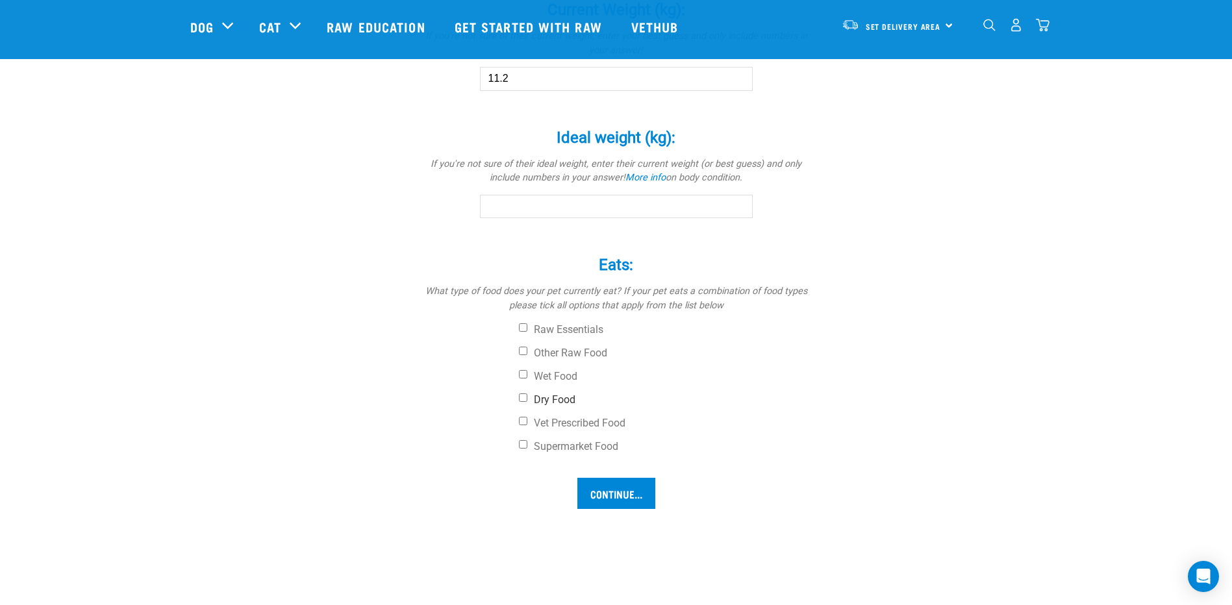
click at [529, 397] on label "Dry Food" at bounding box center [665, 400] width 292 height 13
click at [527, 397] on input "Dry Food" at bounding box center [523, 398] width 8 height 8
checkbox input "true"
click at [613, 499] on input "Continue..." at bounding box center [616, 493] width 78 height 31
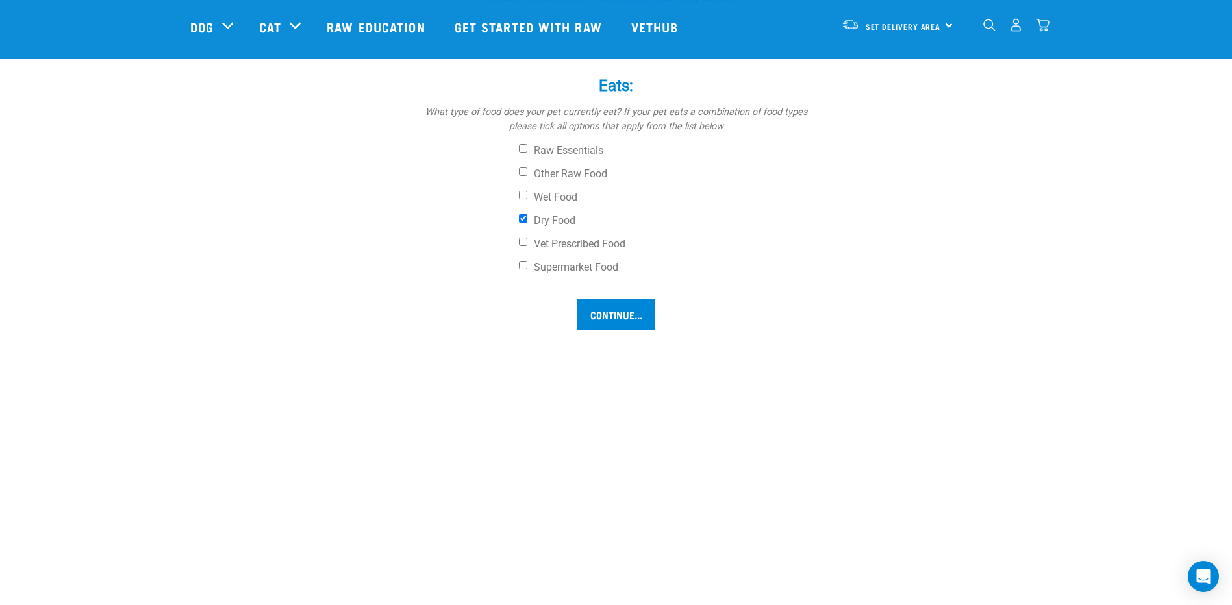
scroll to position [961, 0]
click at [608, 318] on input "Continue..." at bounding box center [616, 311] width 78 height 31
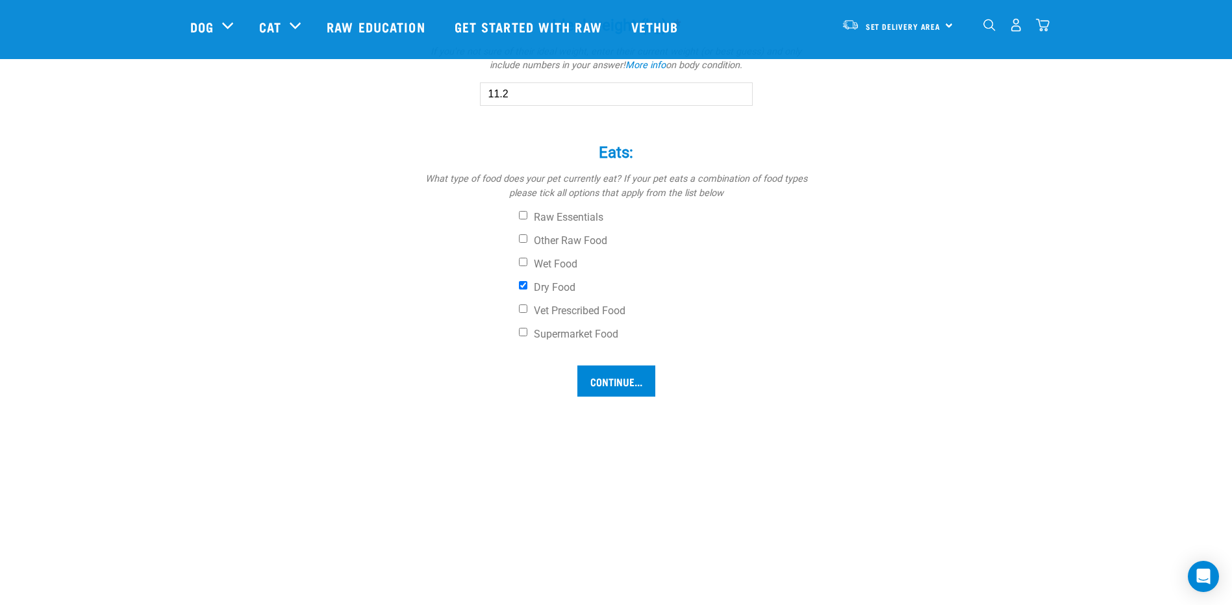
scroll to position [1026, 0]
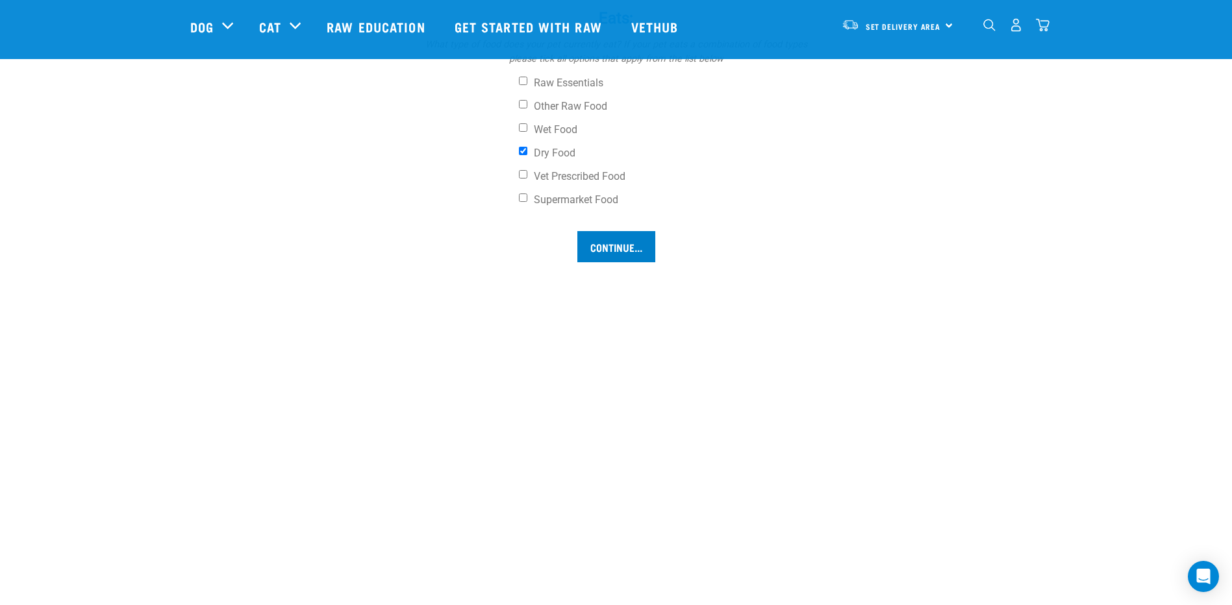
type input "11.2"
click at [606, 248] on input "Continue..." at bounding box center [616, 246] width 78 height 31
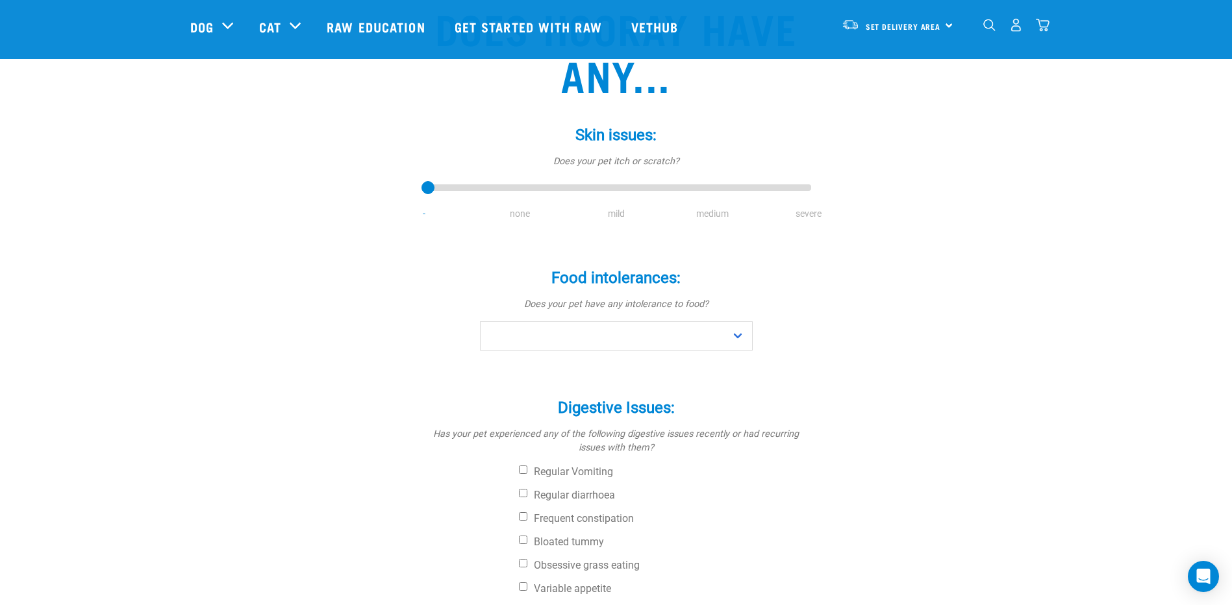
scroll to position [130, 0]
drag, startPoint x: 422, startPoint y: 179, endPoint x: 438, endPoint y: 181, distance: 16.3
click at [432, 181] on input "range" at bounding box center [617, 185] width 390 height 18
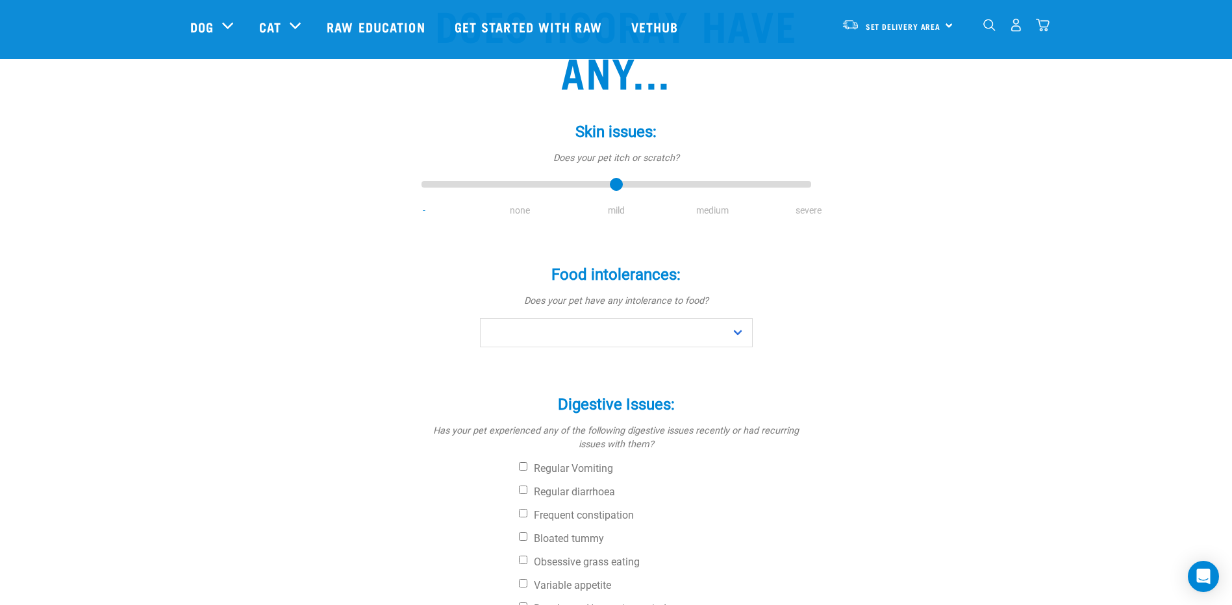
drag, startPoint x: 438, startPoint y: 183, endPoint x: 585, endPoint y: 186, distance: 146.8
type input "2"
click at [585, 186] on input "range" at bounding box center [617, 185] width 390 height 18
click at [625, 329] on select "No Yes" at bounding box center [616, 332] width 273 height 29
select select "no"
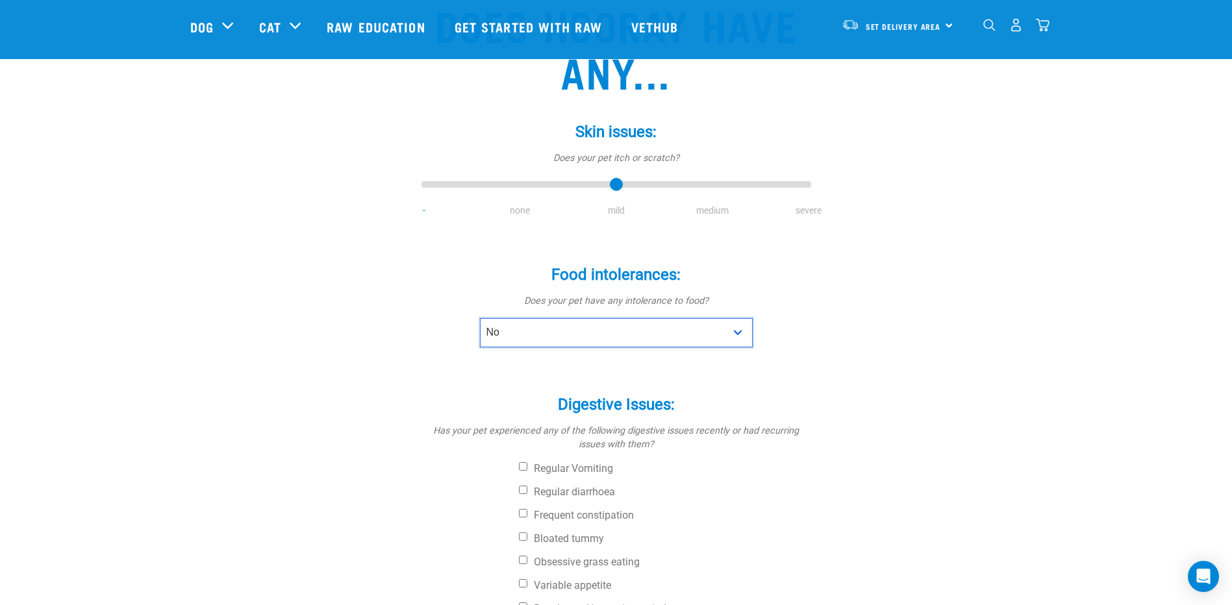
click at [480, 318] on select "No Yes" at bounding box center [616, 332] width 273 height 29
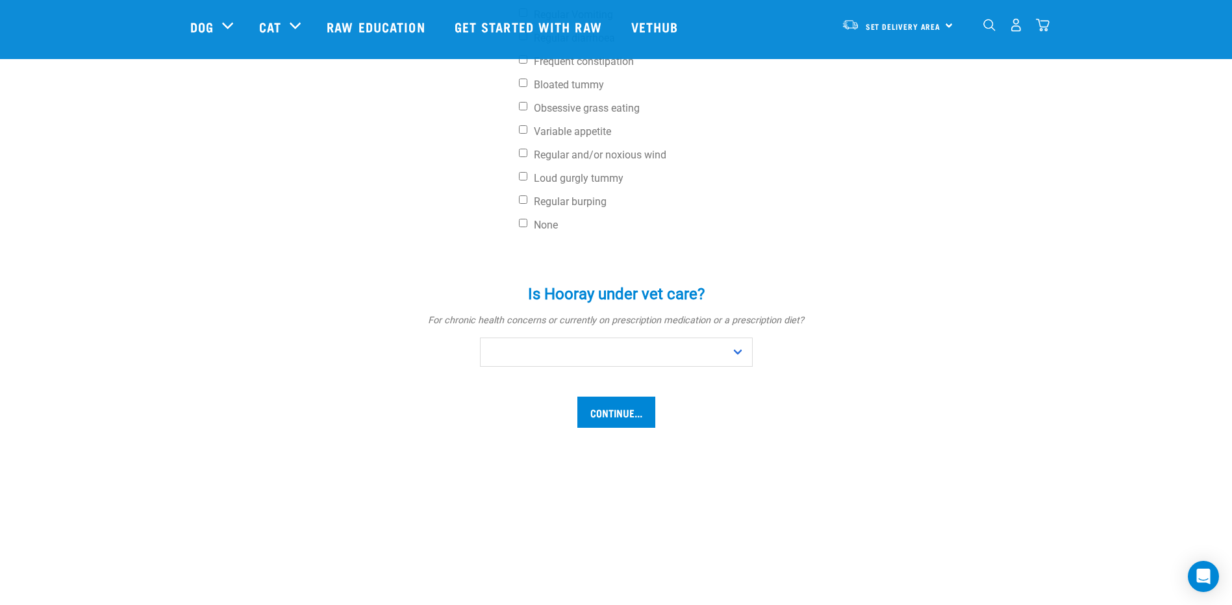
scroll to position [585, 0]
click at [613, 353] on select "No Yes" at bounding box center [616, 351] width 273 height 29
select select "no"
click at [480, 337] on select "No Yes" at bounding box center [616, 351] width 273 height 29
click at [588, 410] on input "Continue..." at bounding box center [616, 411] width 78 height 31
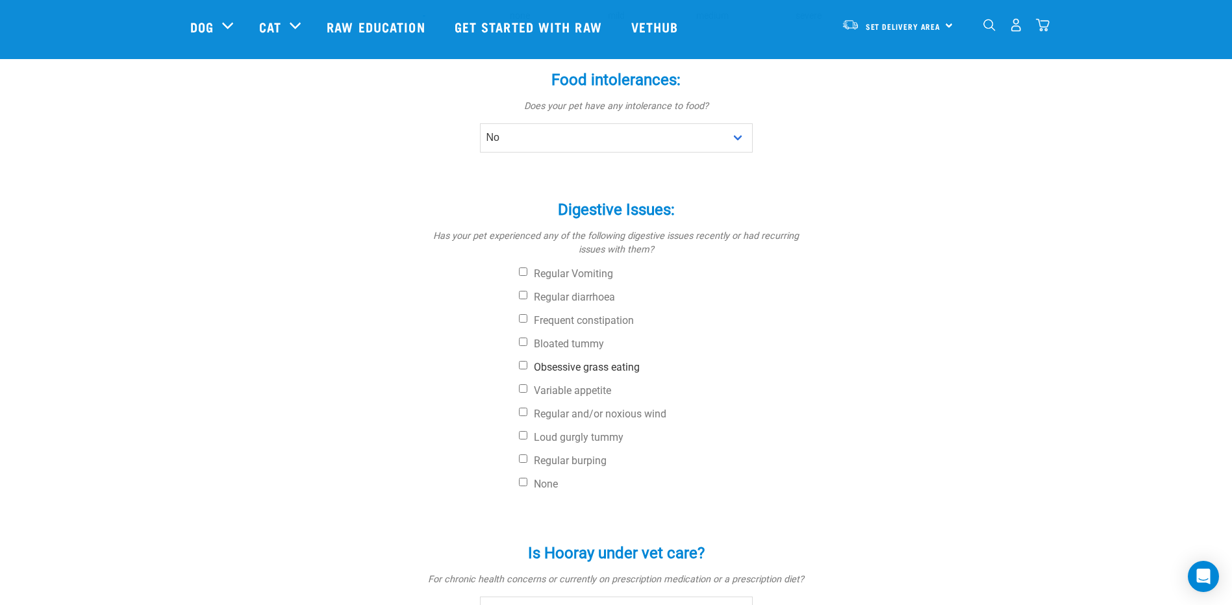
scroll to position [0, 0]
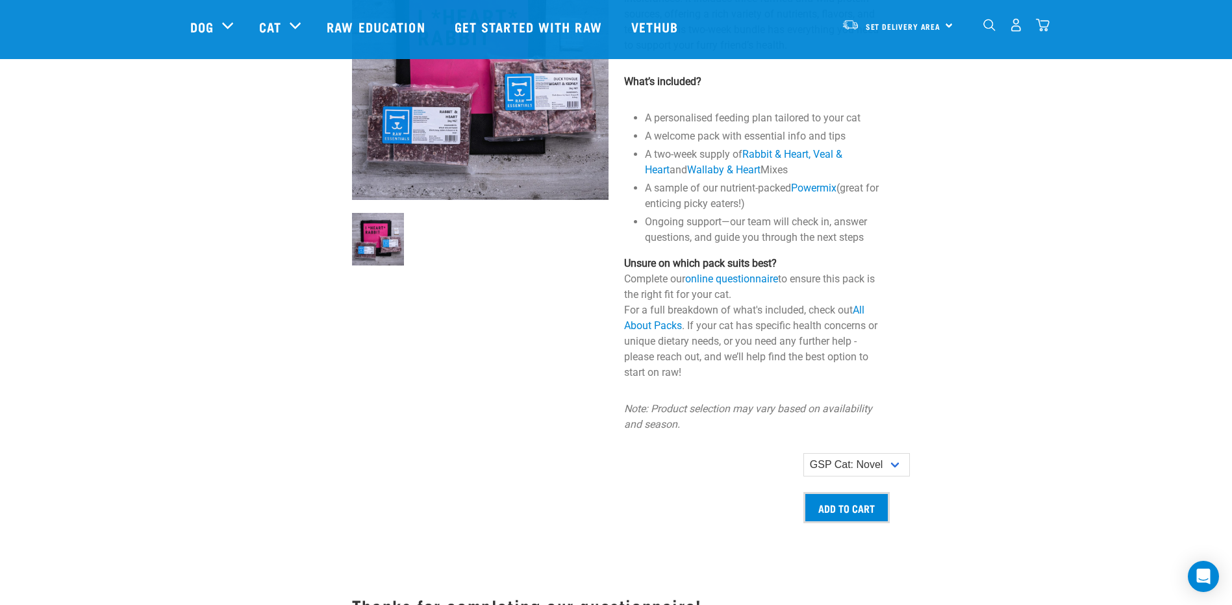
scroll to position [1104, 0]
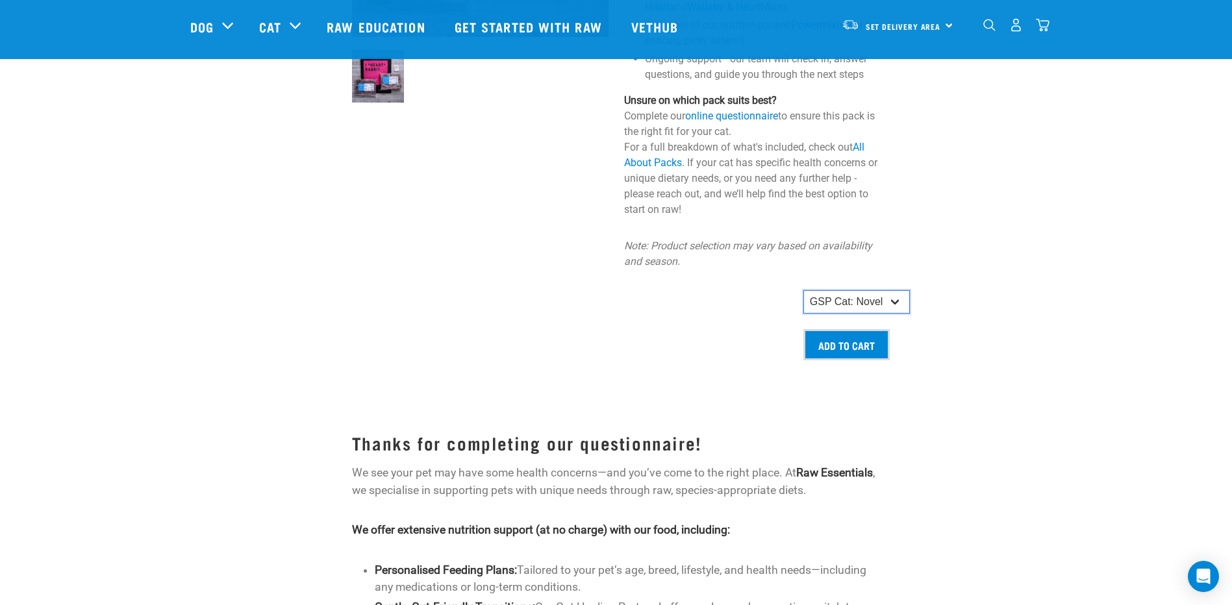
click at [847, 304] on select "GSP Cat: Novel" at bounding box center [857, 301] width 107 height 23
click at [746, 322] on form "$50.90" at bounding box center [752, 325] width 257 height 70
click at [833, 336] on input "Add to cart" at bounding box center [847, 344] width 86 height 31
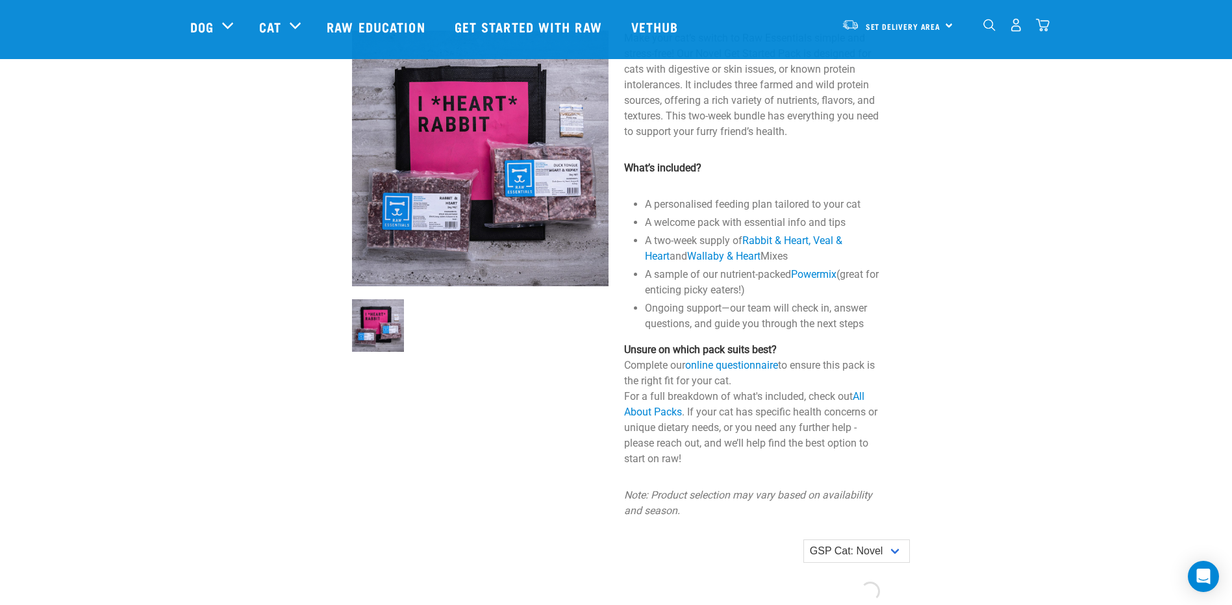
scroll to position [779, 0]
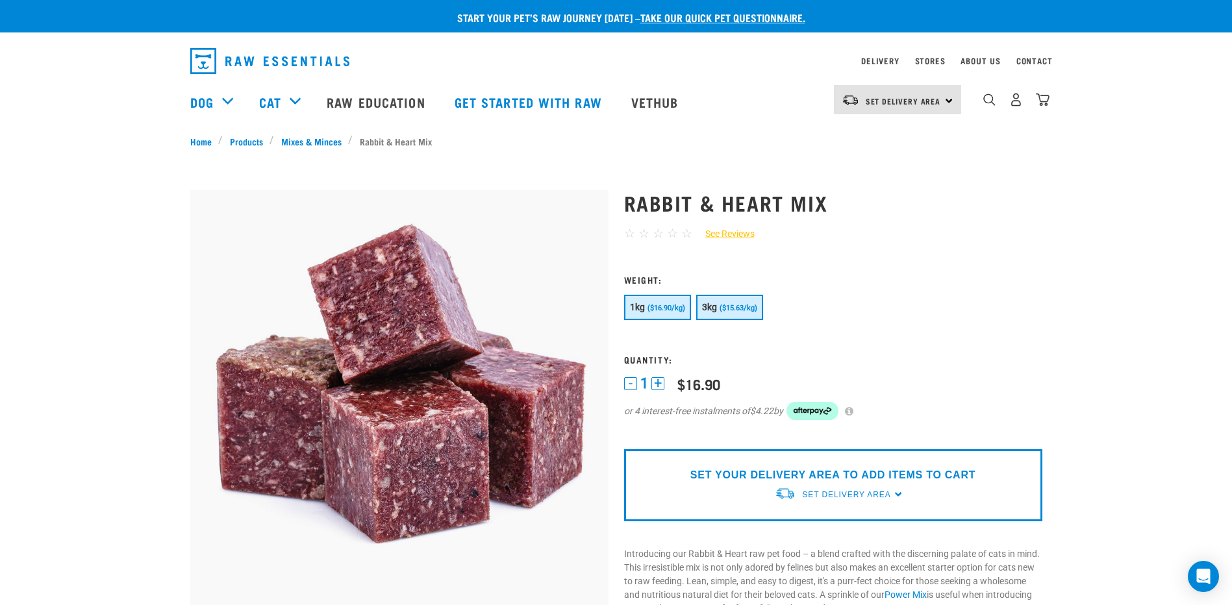
click at [709, 299] on button "3kg ($15.63/kg)" at bounding box center [729, 307] width 67 height 25
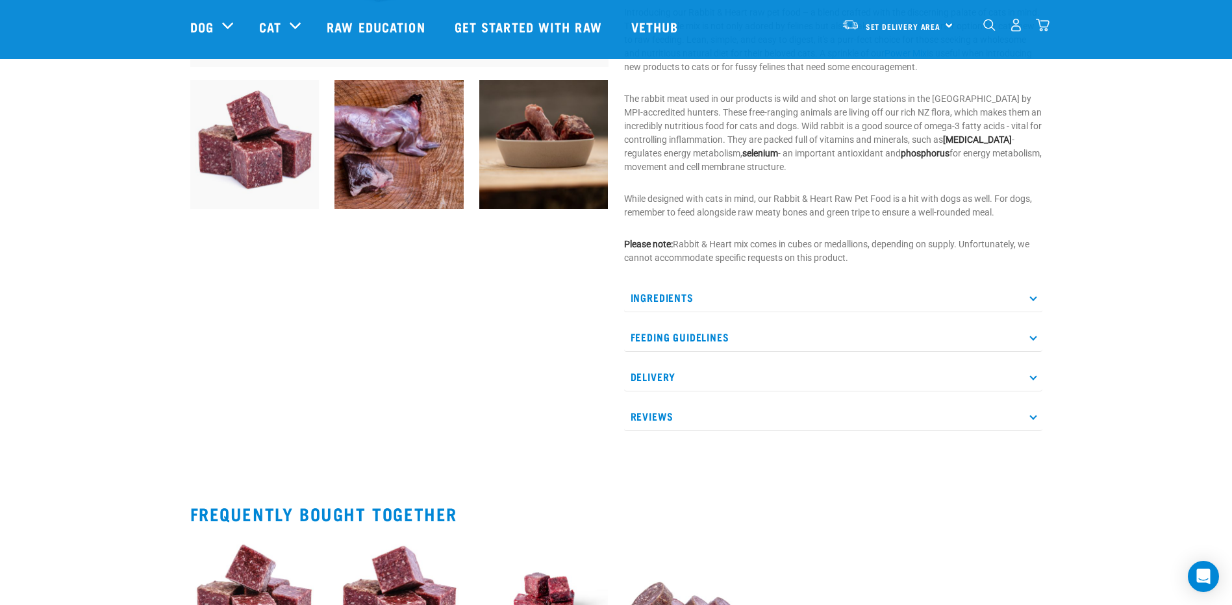
scroll to position [455, 0]
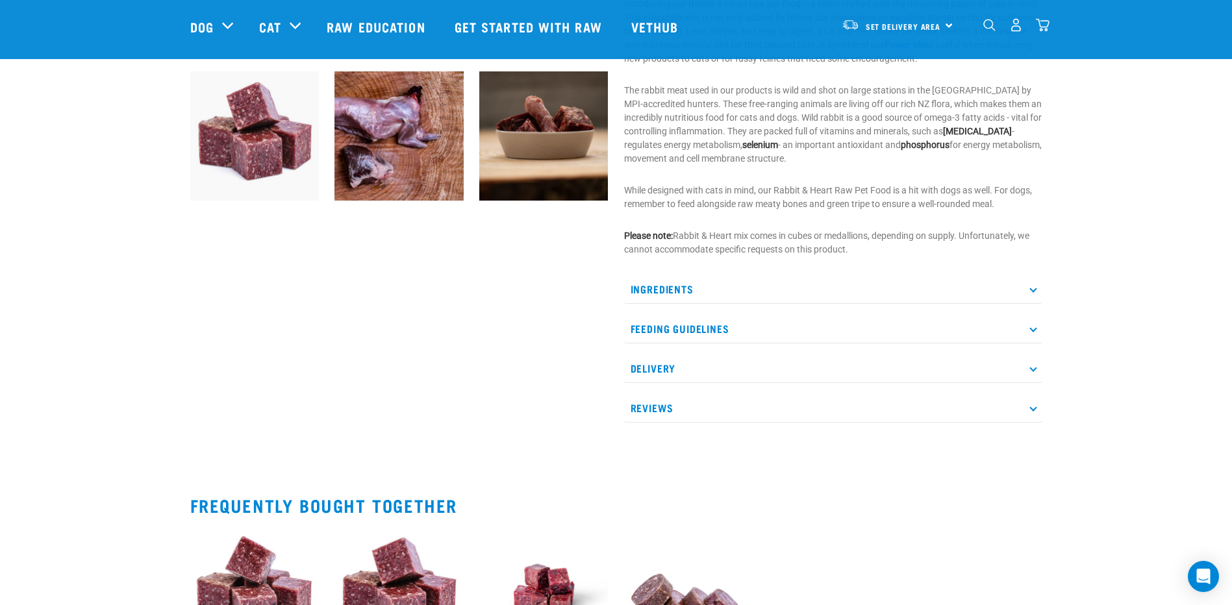
click at [686, 332] on p "Feeding Guidelines" at bounding box center [833, 328] width 418 height 29
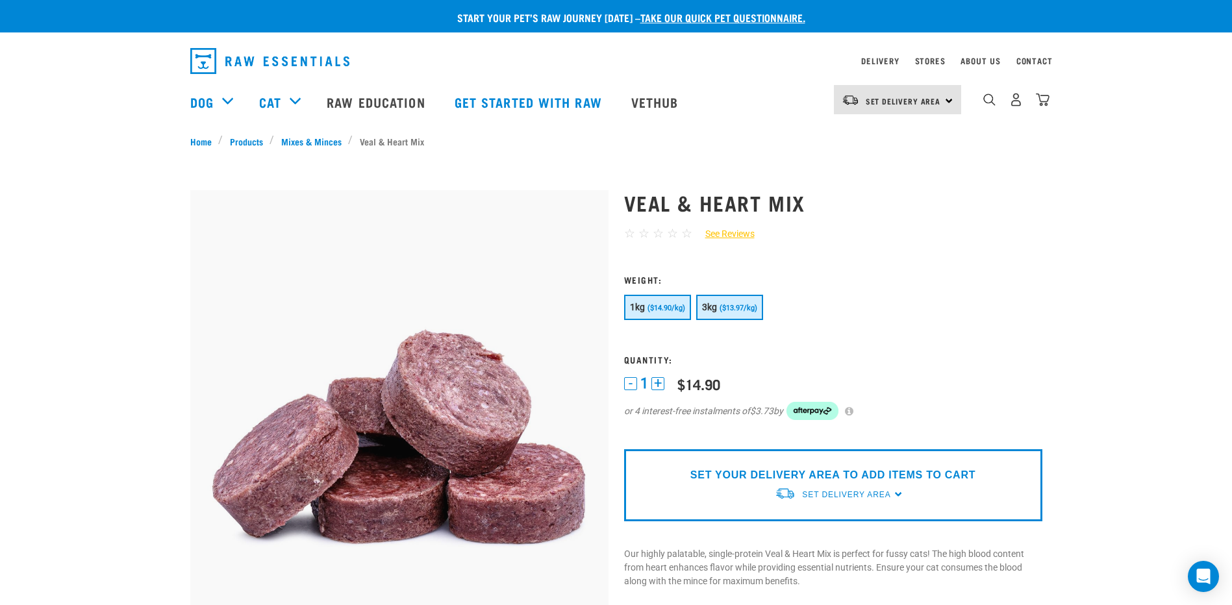
click at [731, 310] on span "($13.97/kg)" at bounding box center [739, 308] width 38 height 8
click at [670, 306] on span "($14.90/kg)" at bounding box center [667, 308] width 38 height 8
click at [751, 306] on span "($13.97/kg)" at bounding box center [739, 308] width 38 height 8
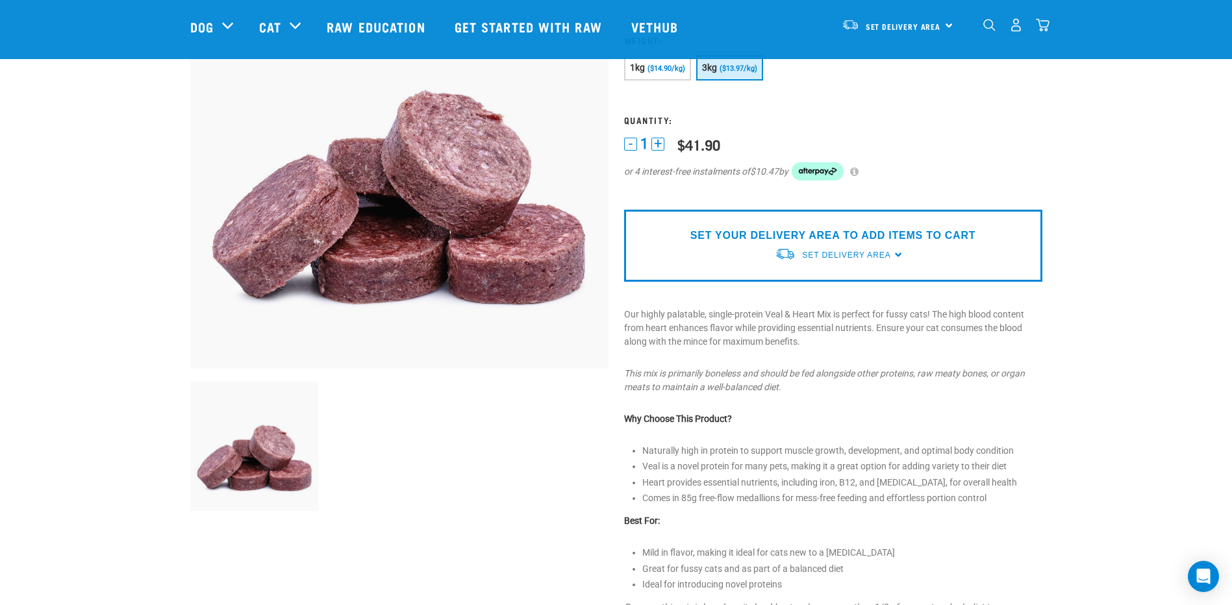
scroll to position [65, 0]
